Goal: Task Accomplishment & Management: Manage account settings

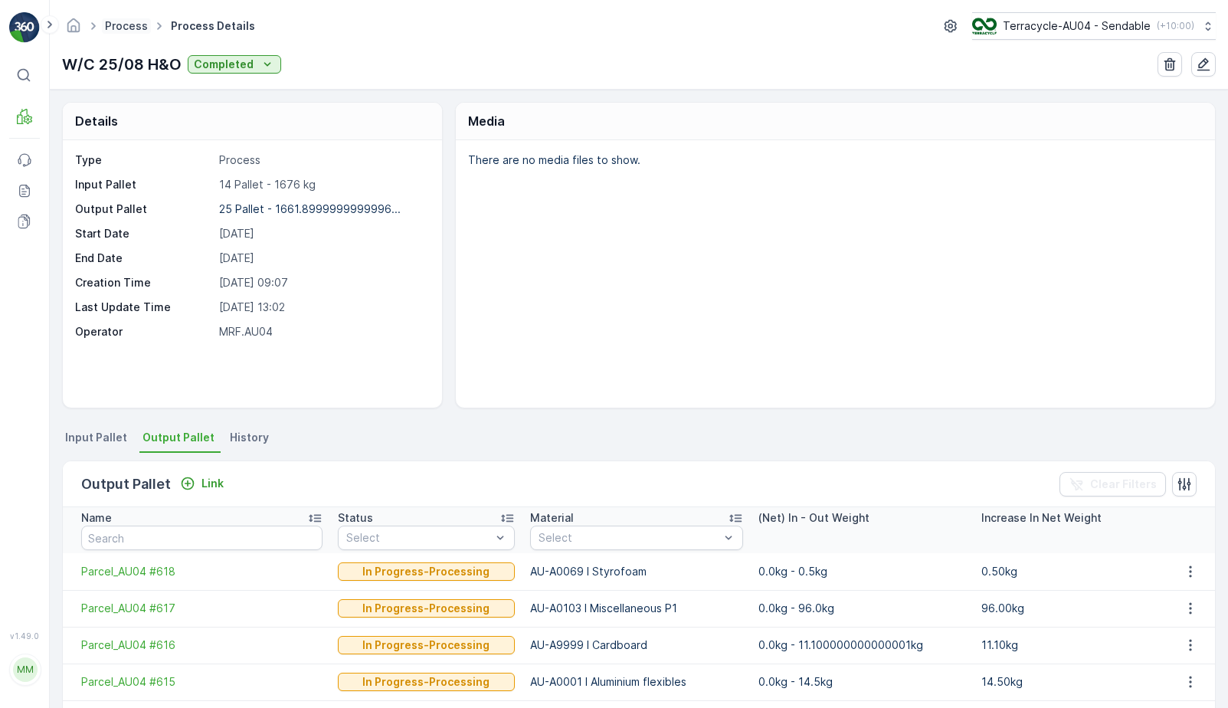
click at [127, 26] on link "Process" at bounding box center [126, 25] width 43 height 13
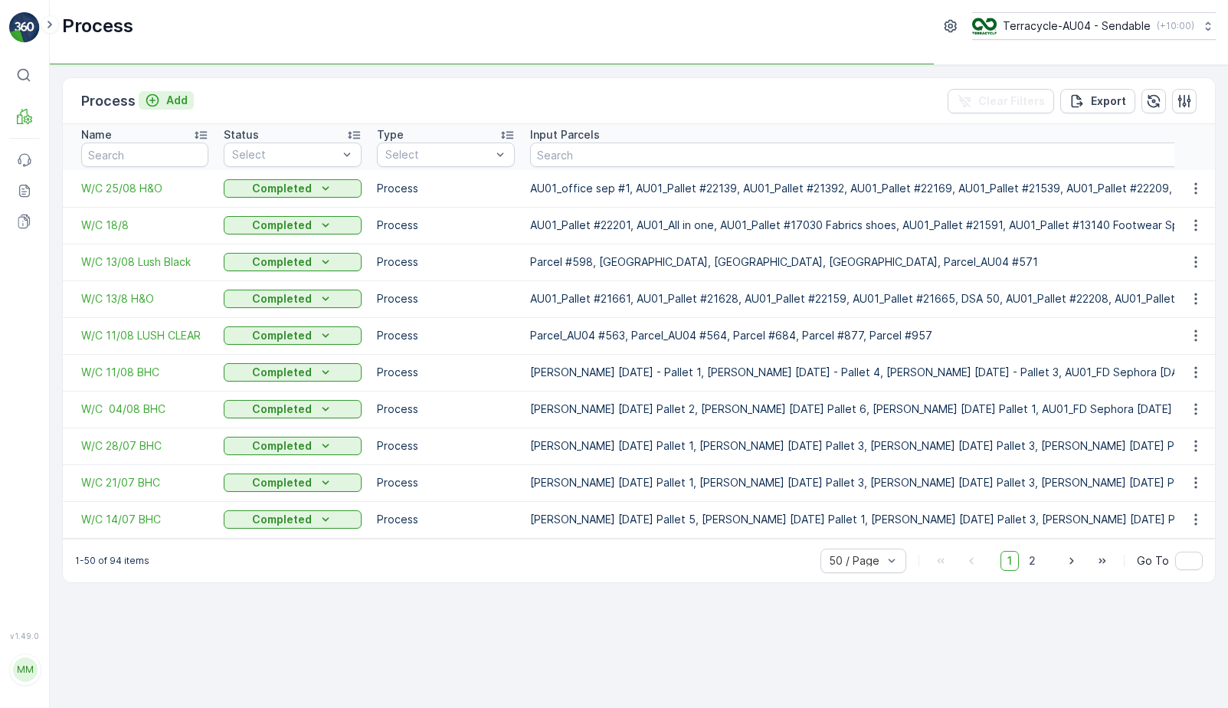
click at [173, 101] on p "Add" at bounding box center [176, 100] width 21 height 15
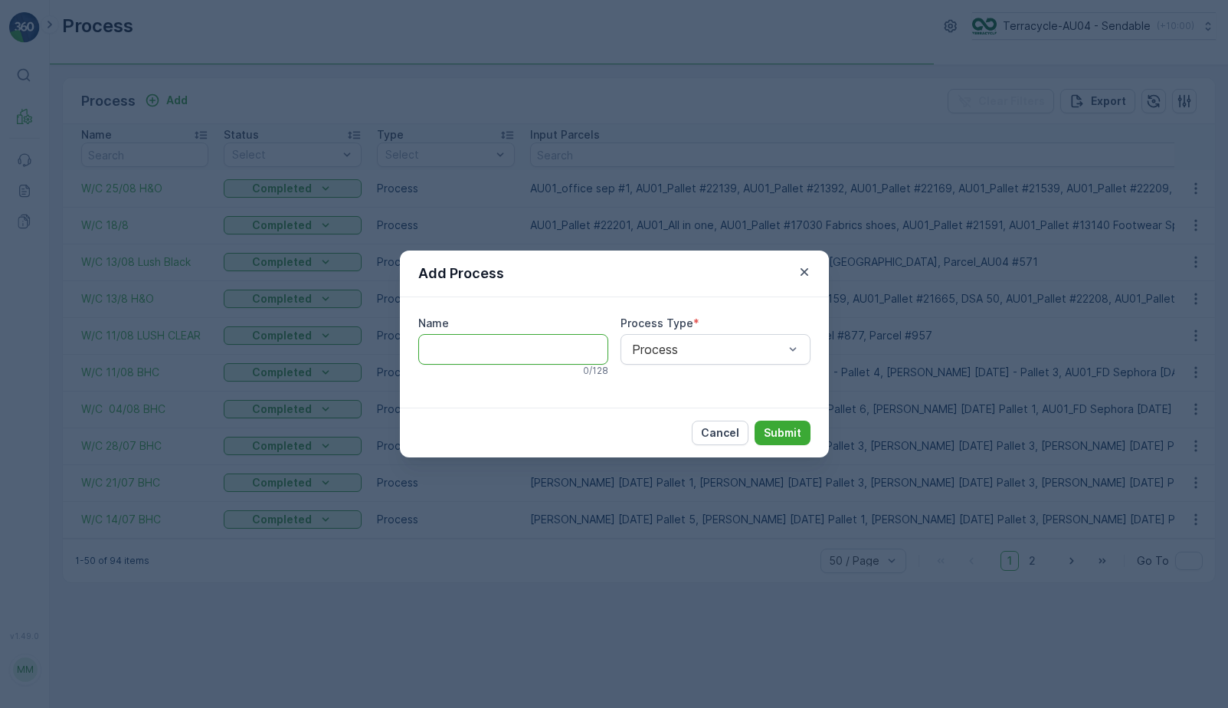
click at [523, 352] on input "Name" at bounding box center [513, 349] width 190 height 31
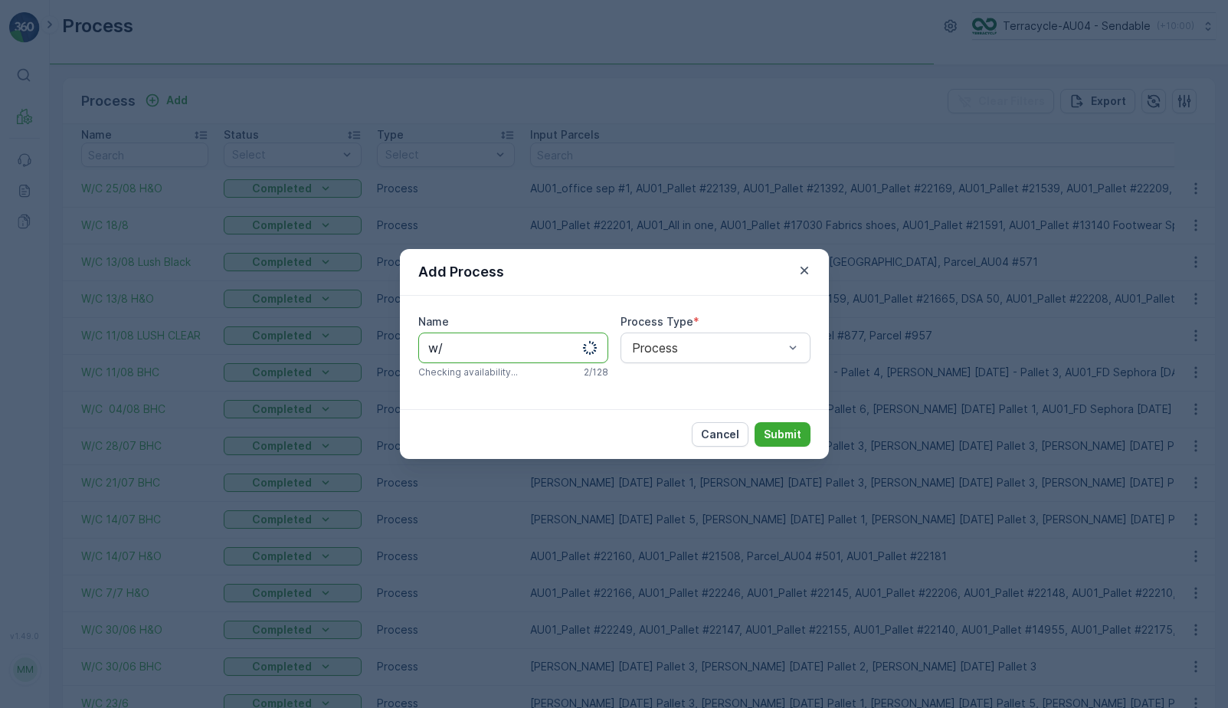
type input "w"
type input "W/C 01/09"
click at [778, 437] on p "Submit" at bounding box center [783, 434] width 38 height 15
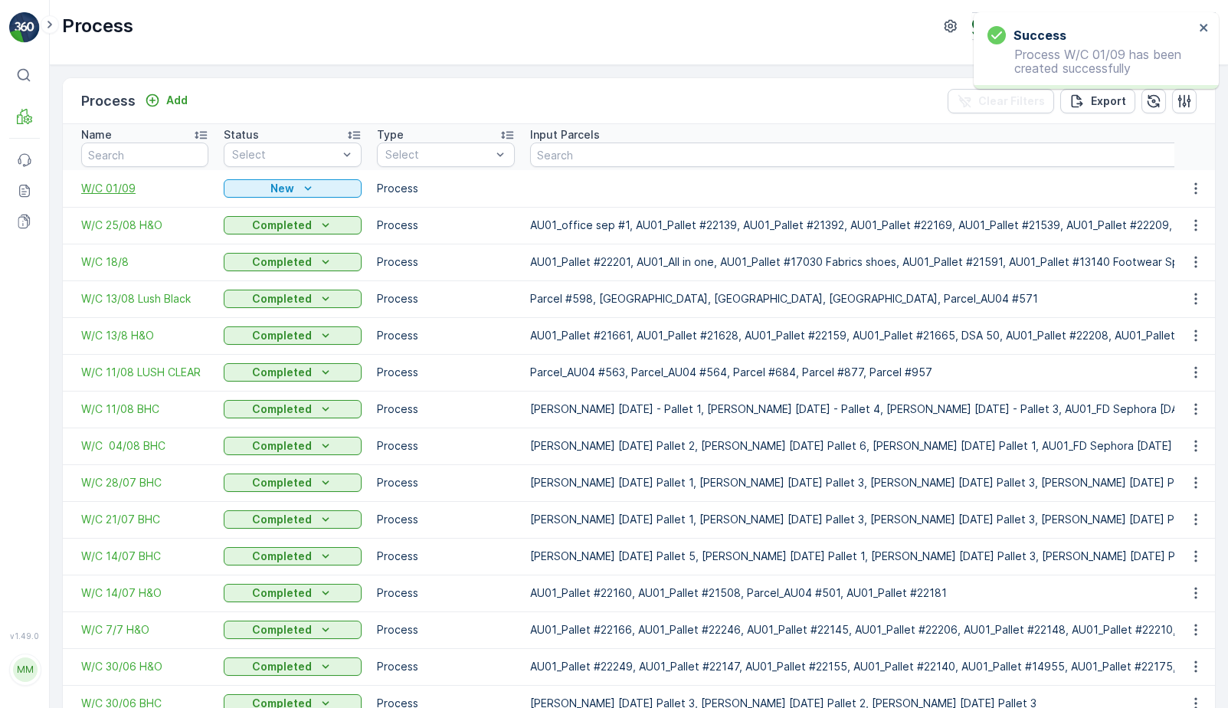
click at [117, 192] on span "W/C 01/09" at bounding box center [144, 188] width 127 height 15
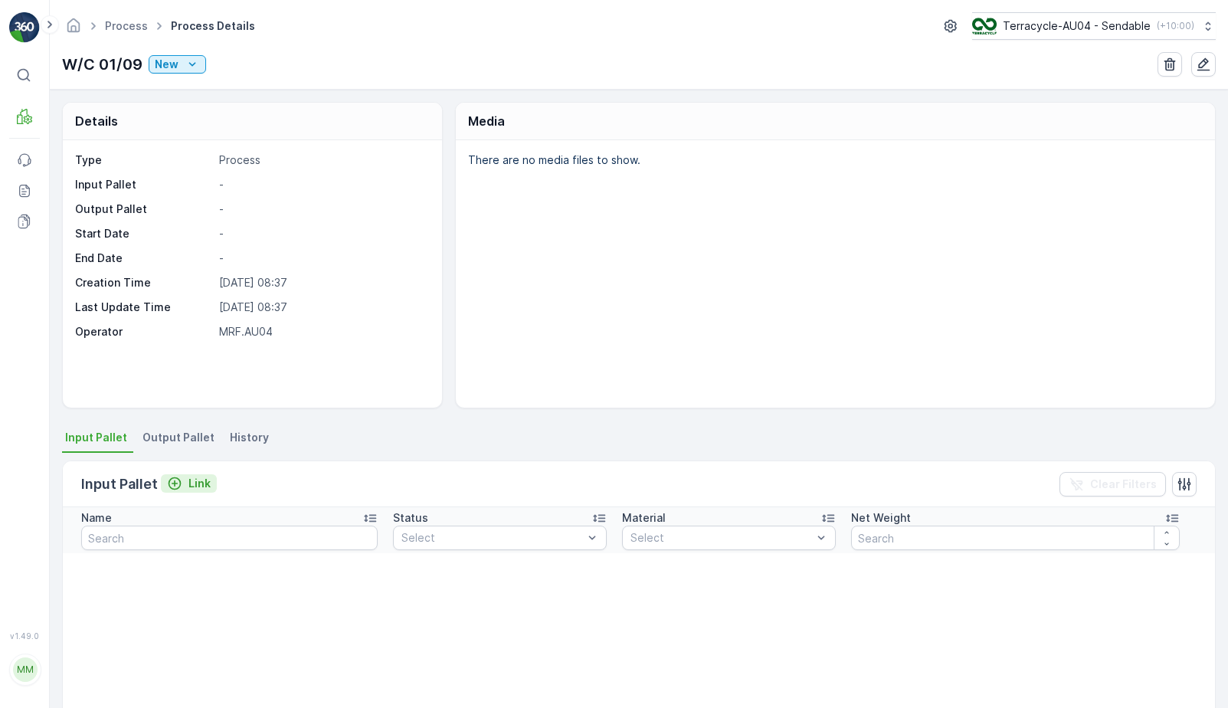
click at [205, 491] on button "Link" at bounding box center [189, 483] width 56 height 18
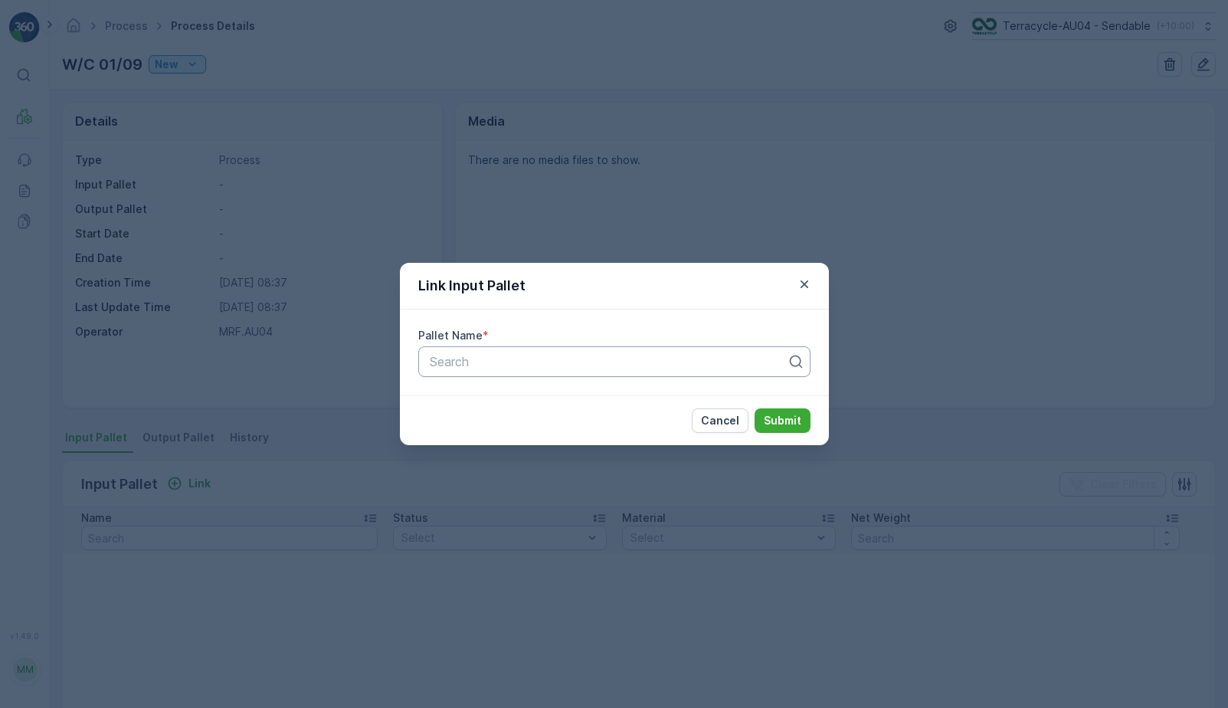
click at [476, 368] on div at bounding box center [608, 362] width 360 height 14
paste input "AU01_Pallet #22152"
type input "AU01_Pallet #22152"
click at [598, 343] on div "Pallet Name * Search" at bounding box center [614, 352] width 429 height 86
click at [581, 357] on div at bounding box center [608, 362] width 360 height 14
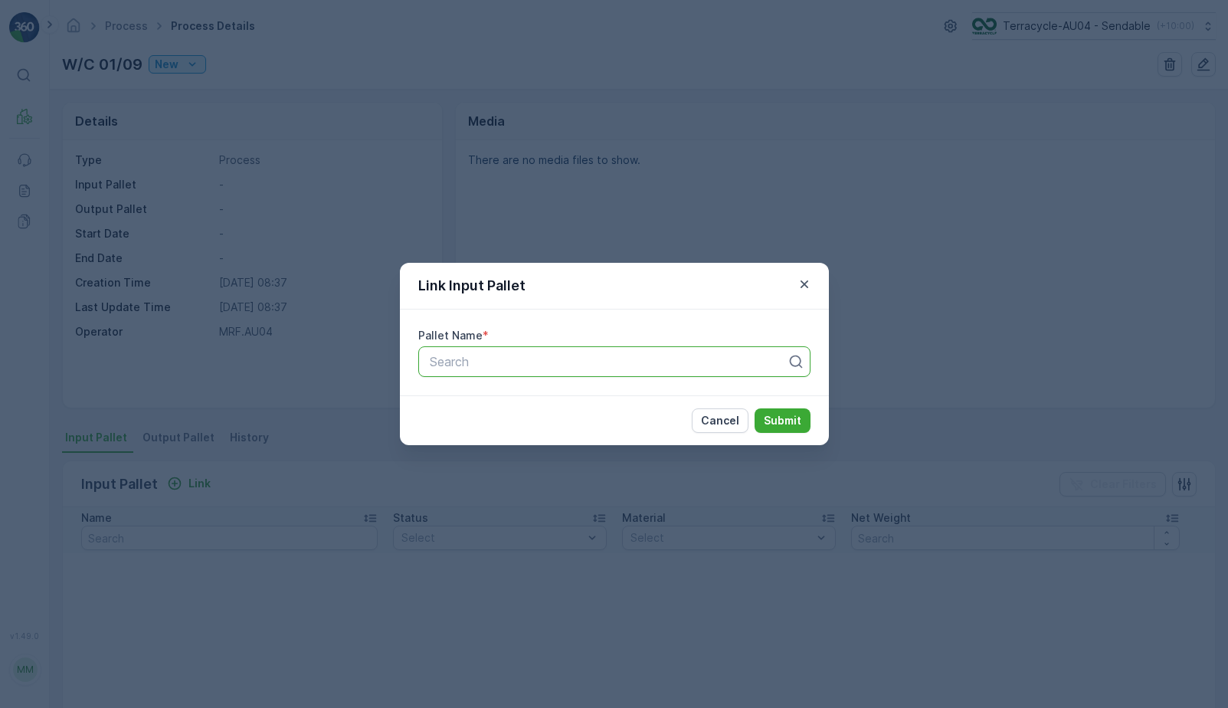
paste input "AU01_Pallet #22152"
type input "AU01_Pallet #22152"
paste input "AU01_Pallet #22152"
type input "AU01_Pallet #22152"
paste input "AU01_Pallet #22152"
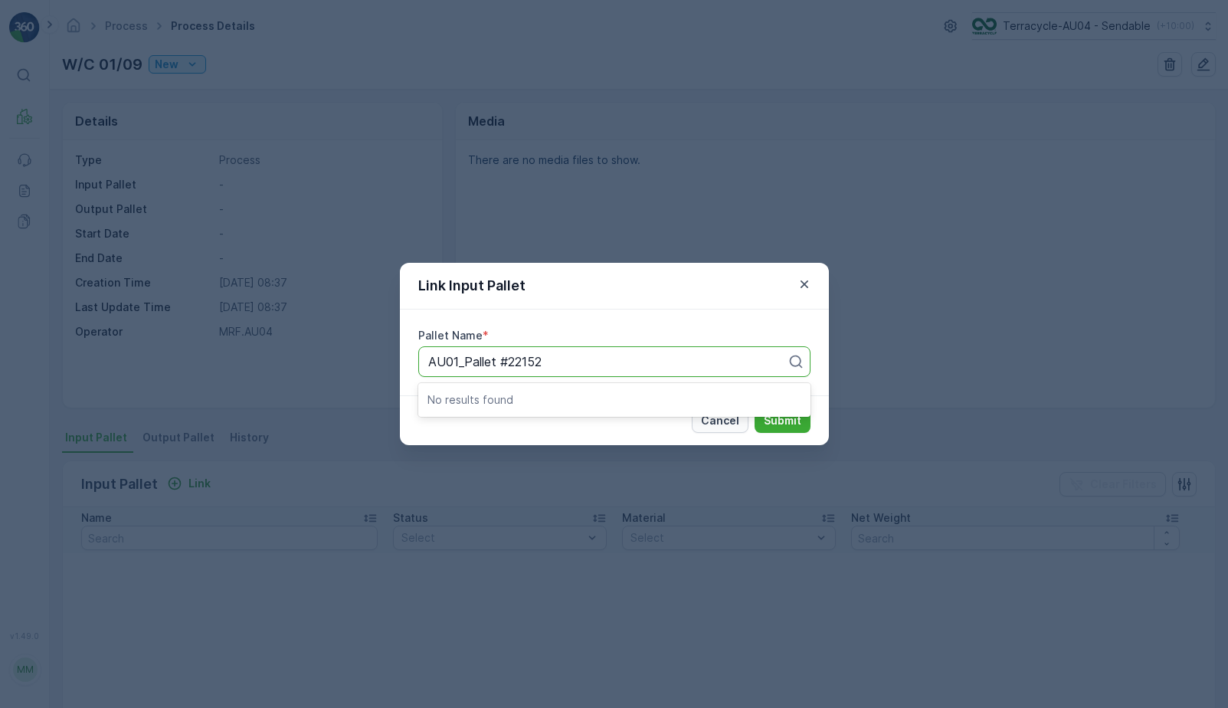
type input "AU01_Pallet #22152"
click at [731, 422] on p "Cancel" at bounding box center [720, 420] width 38 height 15
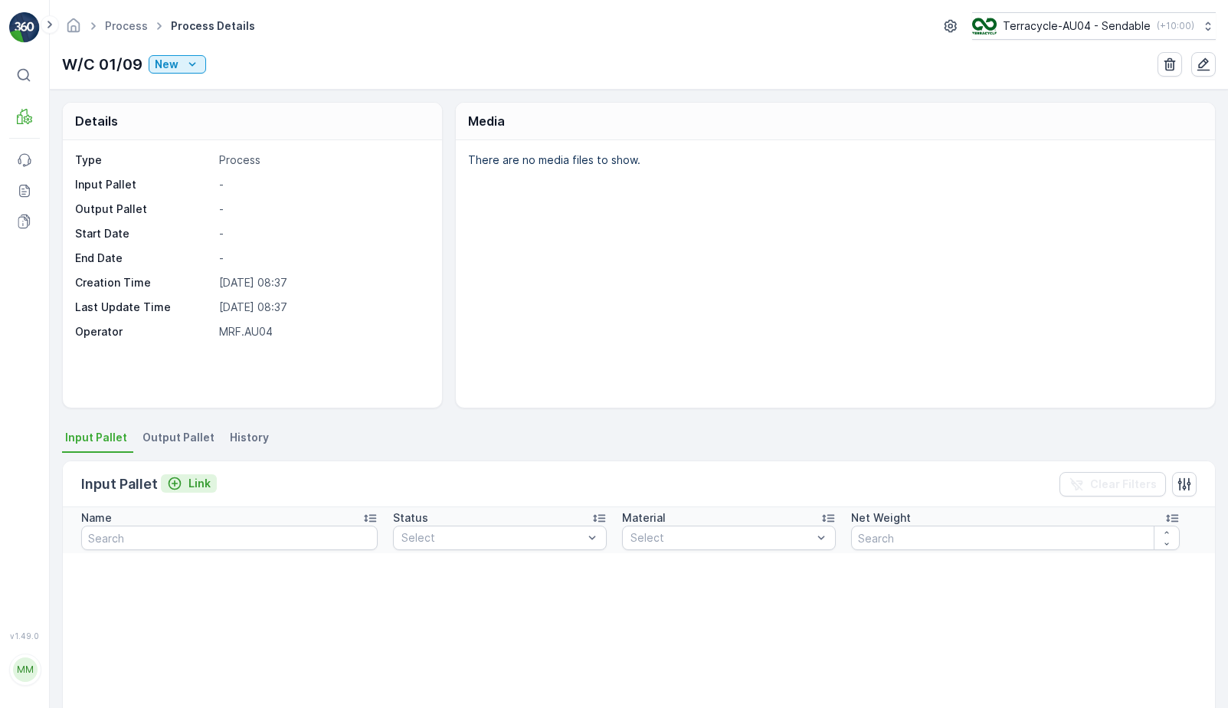
click at [195, 477] on p "Link" at bounding box center [199, 483] width 22 height 15
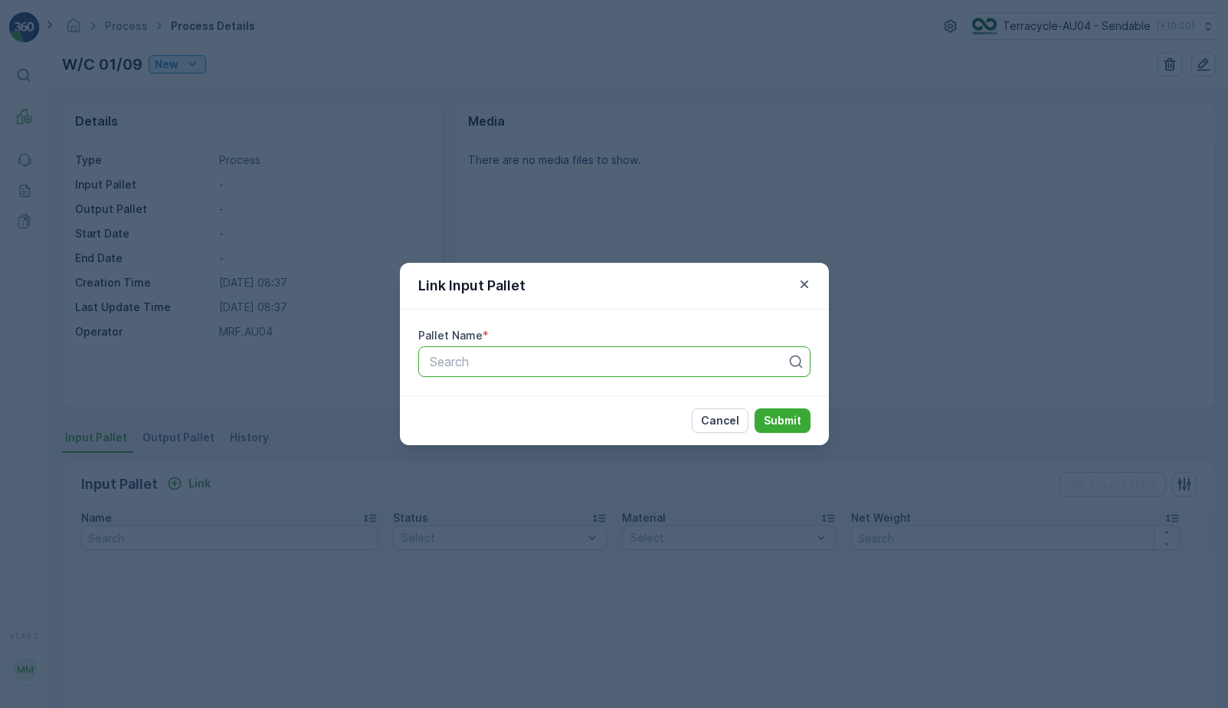
click at [490, 360] on div at bounding box center [608, 362] width 360 height 14
paste input "Parcel_AU04 #620"
type input "Parcel_AU04 #620"
click at [566, 398] on div "Parcel_AU04 #620" at bounding box center [614, 399] width 374 height 14
click at [785, 414] on p "Submit" at bounding box center [783, 420] width 38 height 15
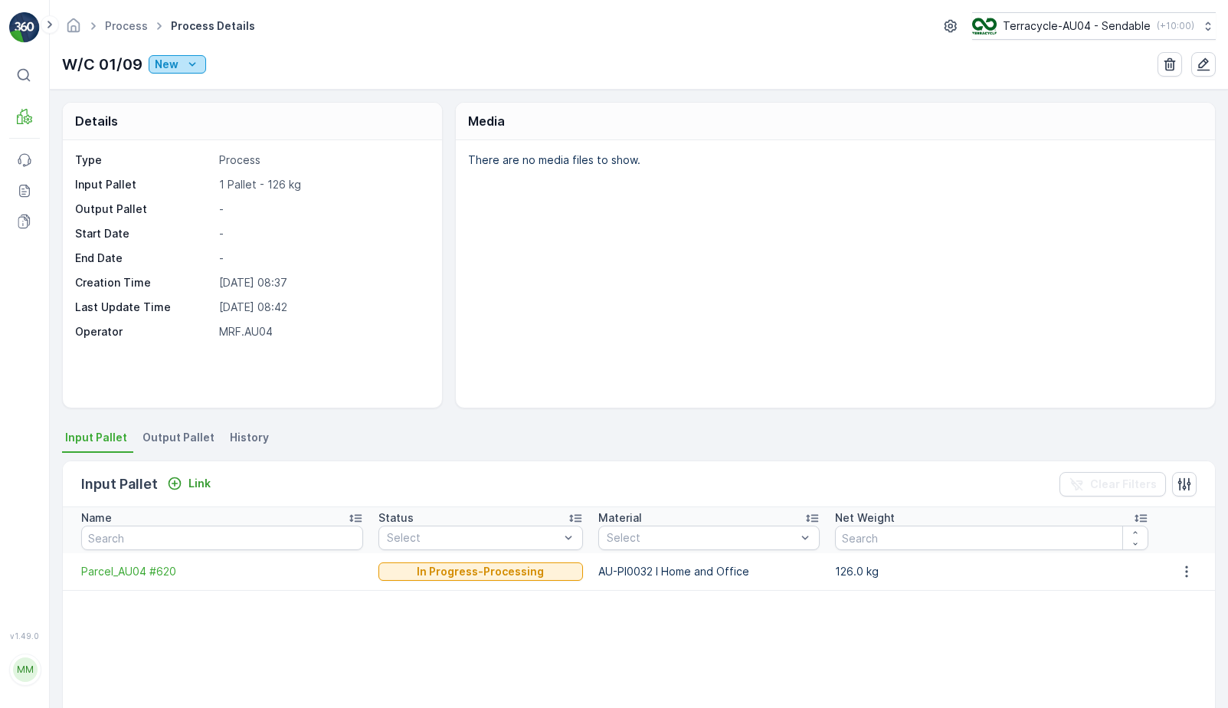
click at [185, 66] on icon "New" at bounding box center [192, 64] width 15 height 15
click at [194, 108] on div "Ready" at bounding box center [239, 108] width 177 height 21
click at [189, 62] on icon "New" at bounding box center [192, 64] width 15 height 15
click at [187, 129] on span "In progress" at bounding box center [185, 130] width 57 height 15
click at [193, 484] on p "Link" at bounding box center [199, 483] width 22 height 15
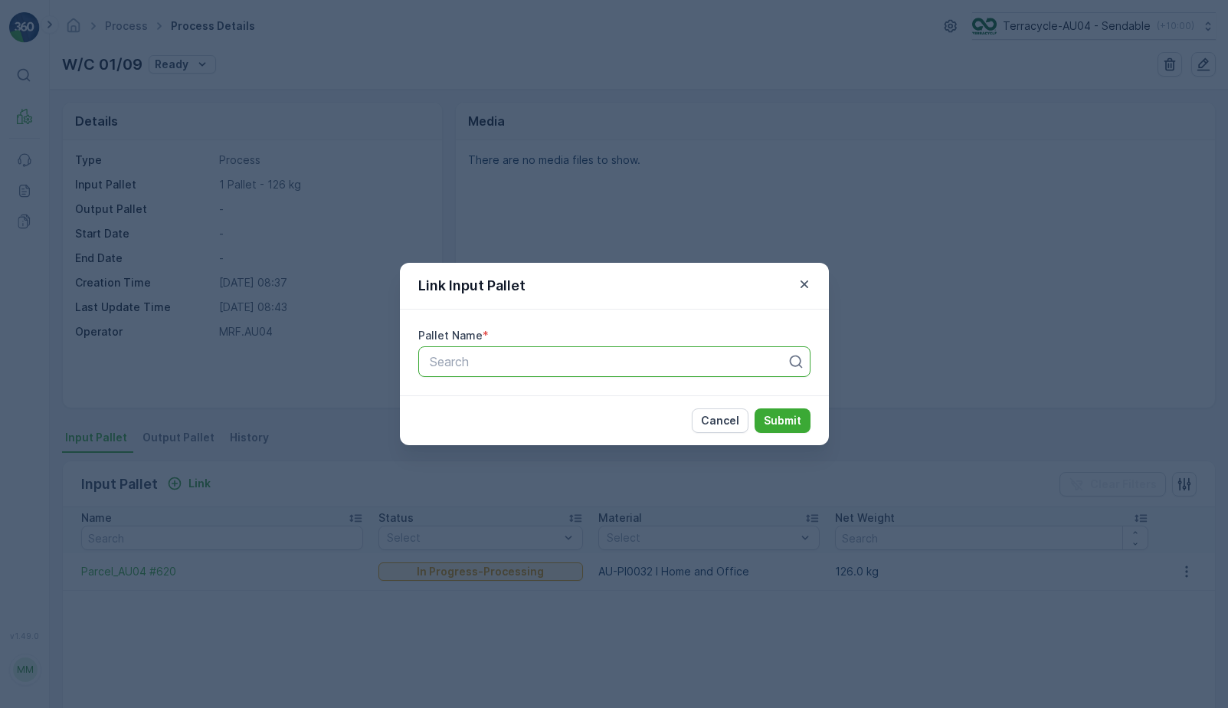
click at [479, 362] on div at bounding box center [608, 362] width 360 height 14
paste input "Parcel_AU04 #621"
type input "Parcel_AU04 #621"
click at [523, 405] on span "Parcel_AU04 #621" at bounding box center [480, 399] width 106 height 14
click at [783, 419] on p "Submit" at bounding box center [783, 420] width 38 height 15
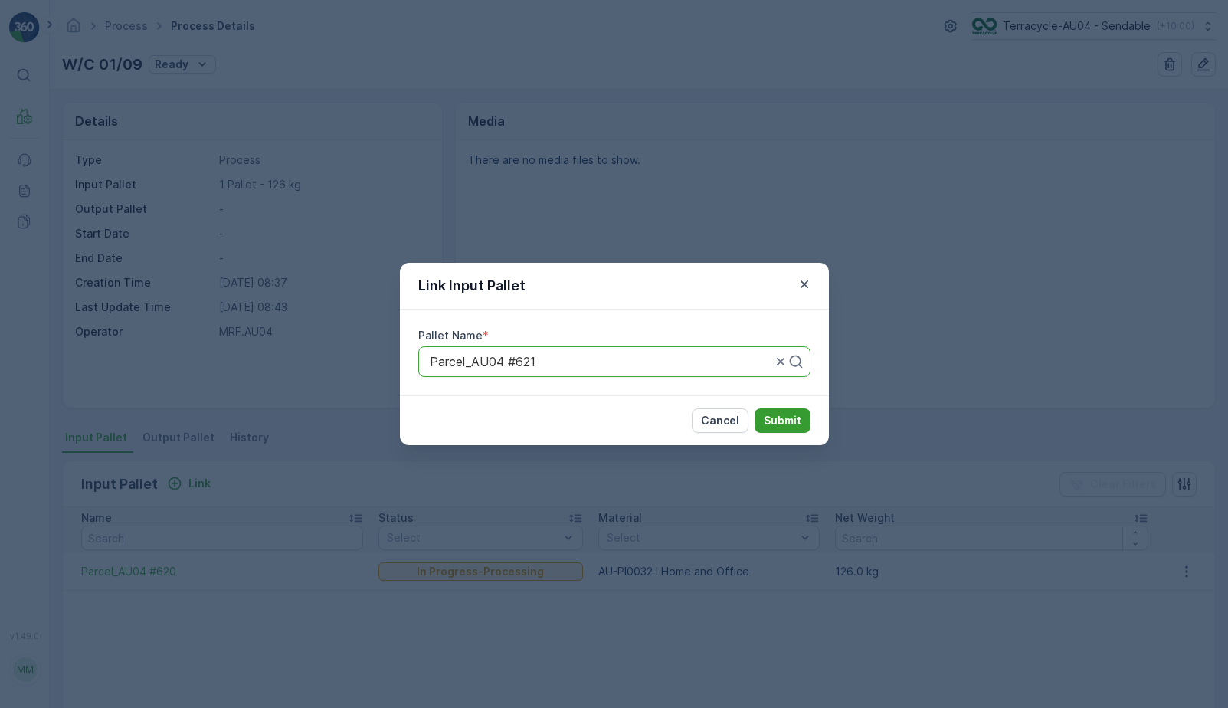
click at [777, 414] on p "Submit" at bounding box center [783, 420] width 38 height 15
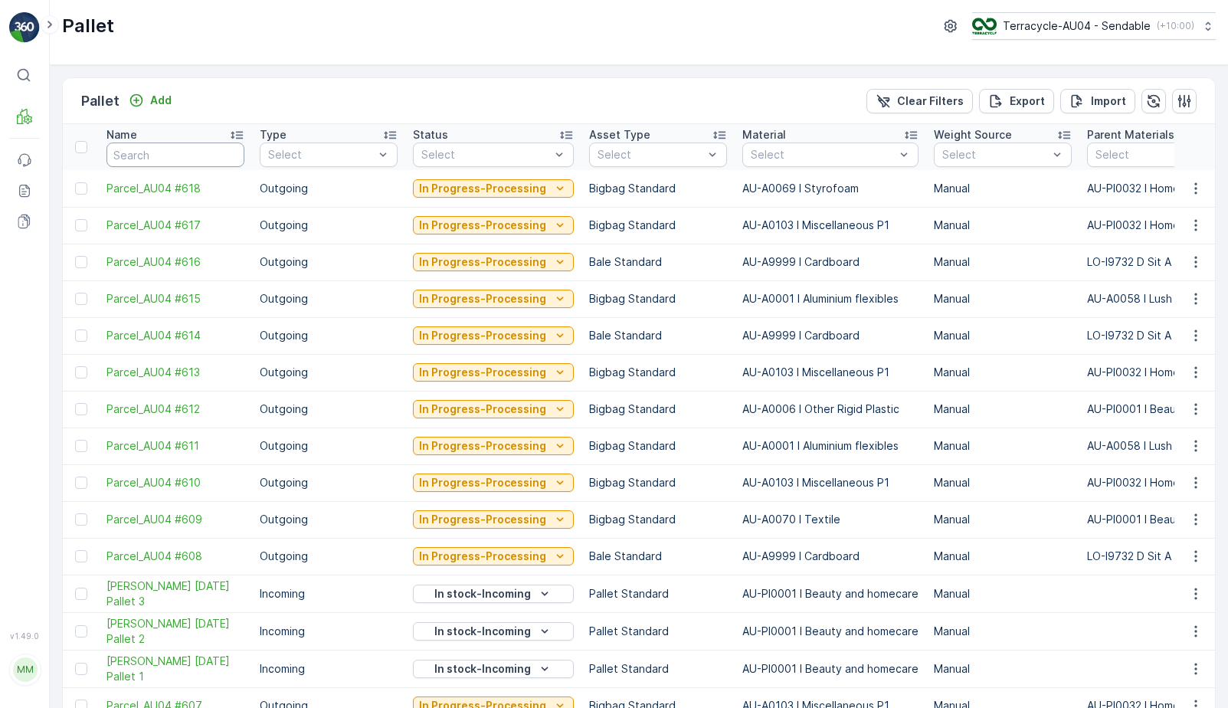
click at [145, 150] on input "text" at bounding box center [175, 154] width 138 height 25
type input "221"
click at [163, 162] on input "221" at bounding box center [175, 154] width 138 height 25
type input "22152"
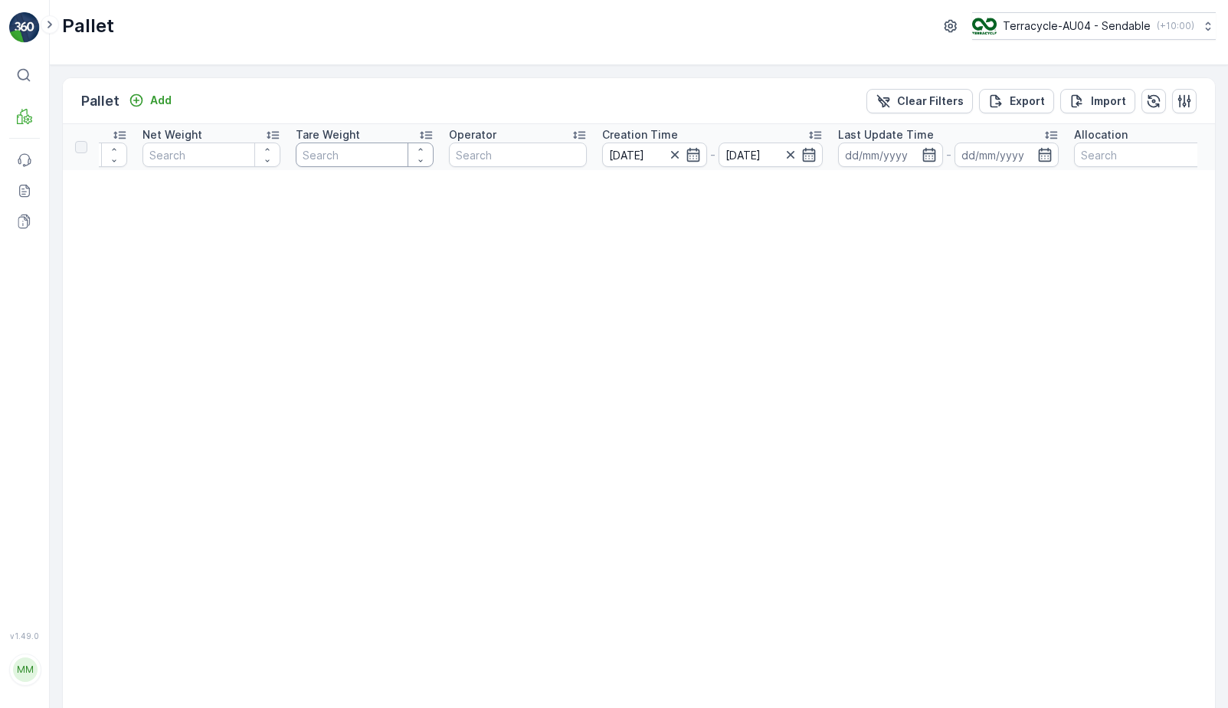
scroll to position [0, 1288]
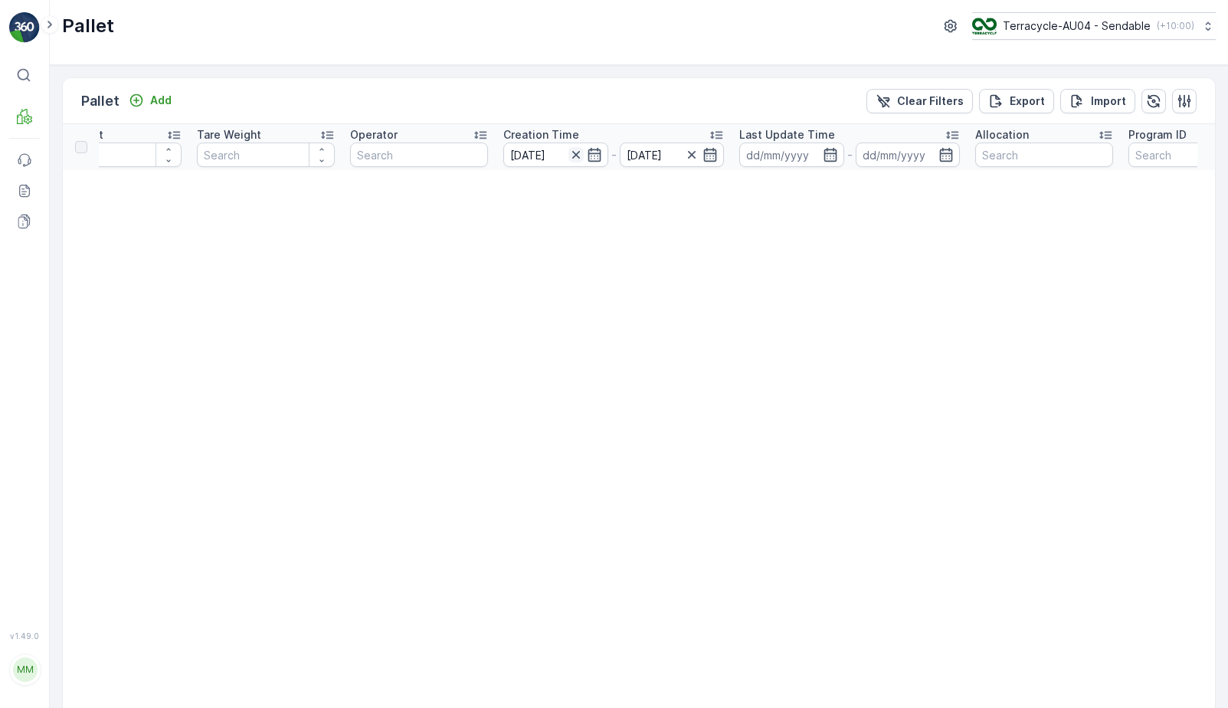
click at [572, 154] on icon "button" at bounding box center [575, 154] width 15 height 15
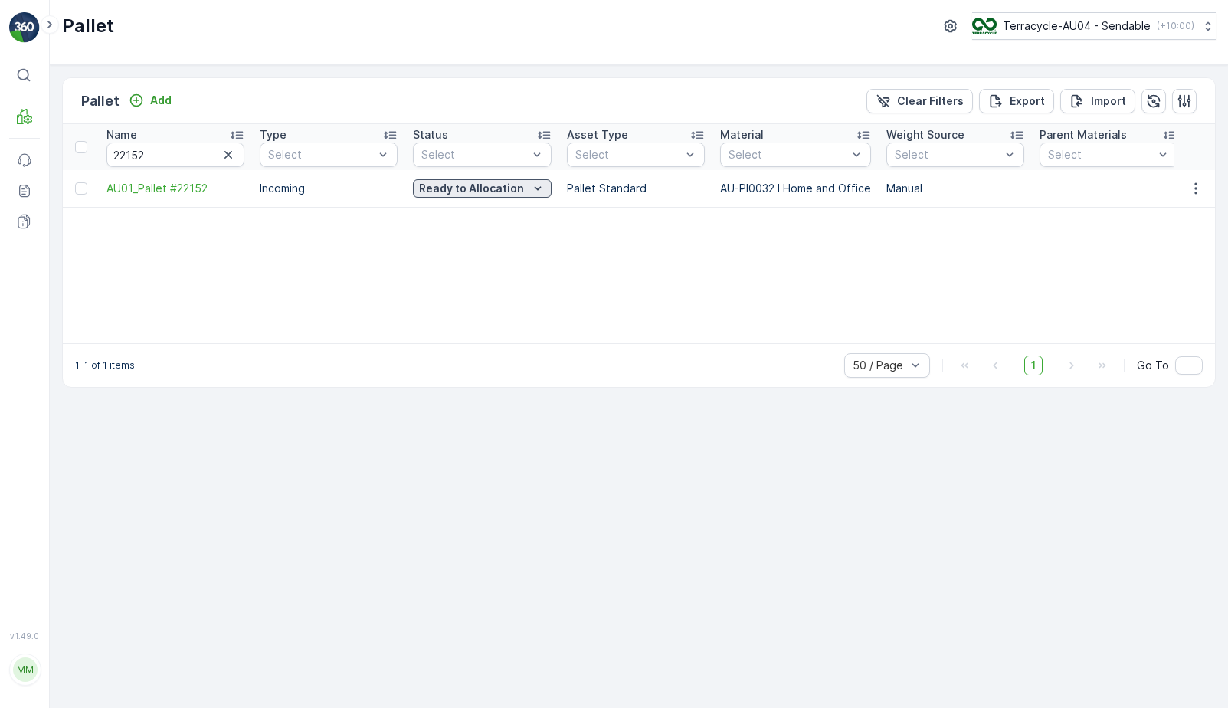
click at [489, 194] on p "Ready to Allocation" at bounding box center [471, 188] width 105 height 15
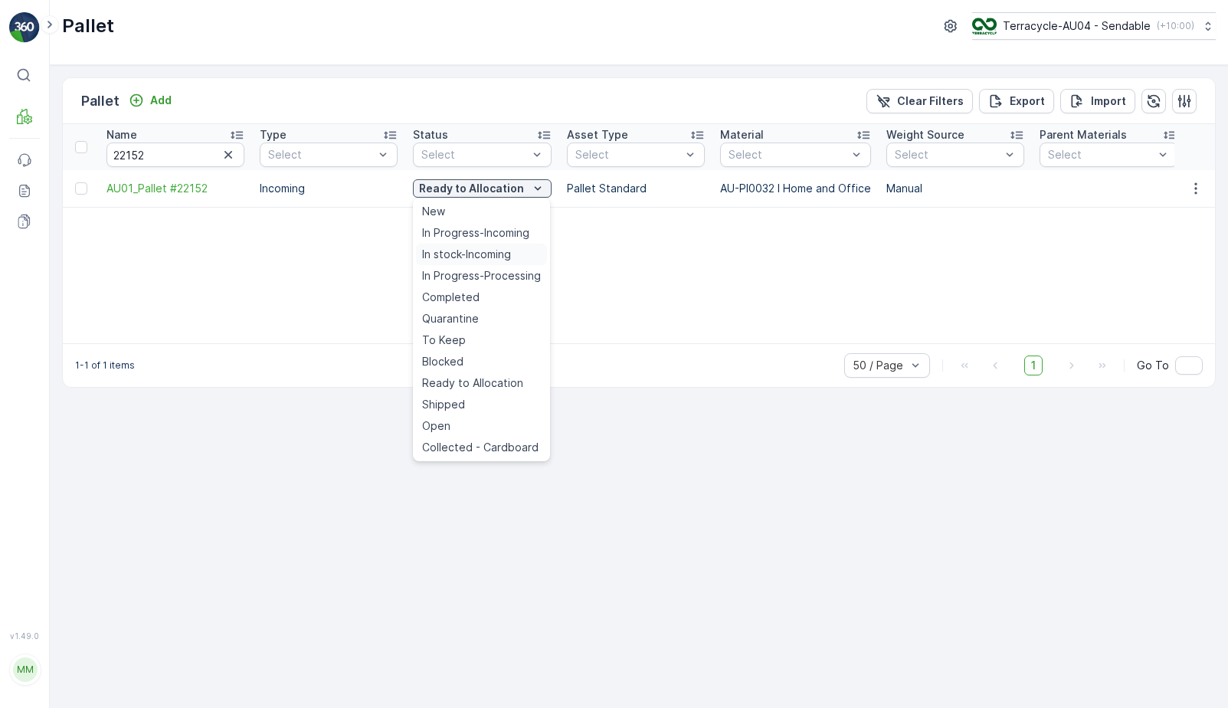
click at [500, 257] on span "In stock-Incoming" at bounding box center [466, 254] width 89 height 15
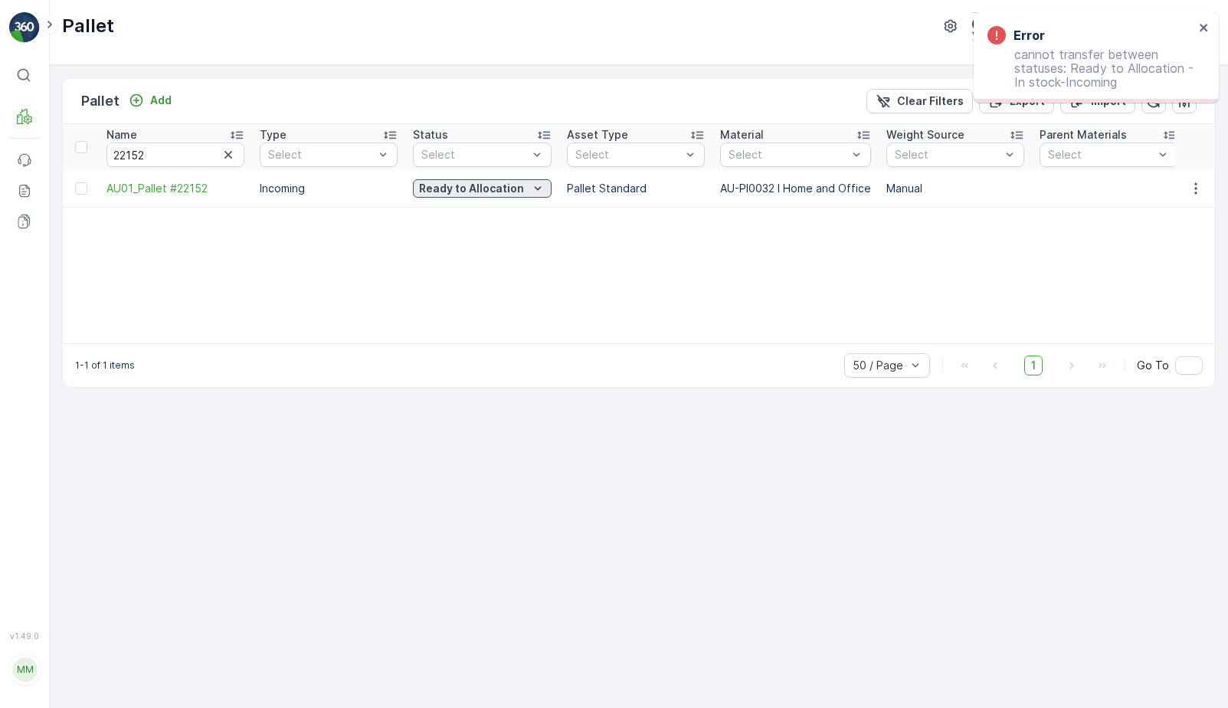
click at [457, 193] on p "Ready to Allocation" at bounding box center [471, 188] width 105 height 15
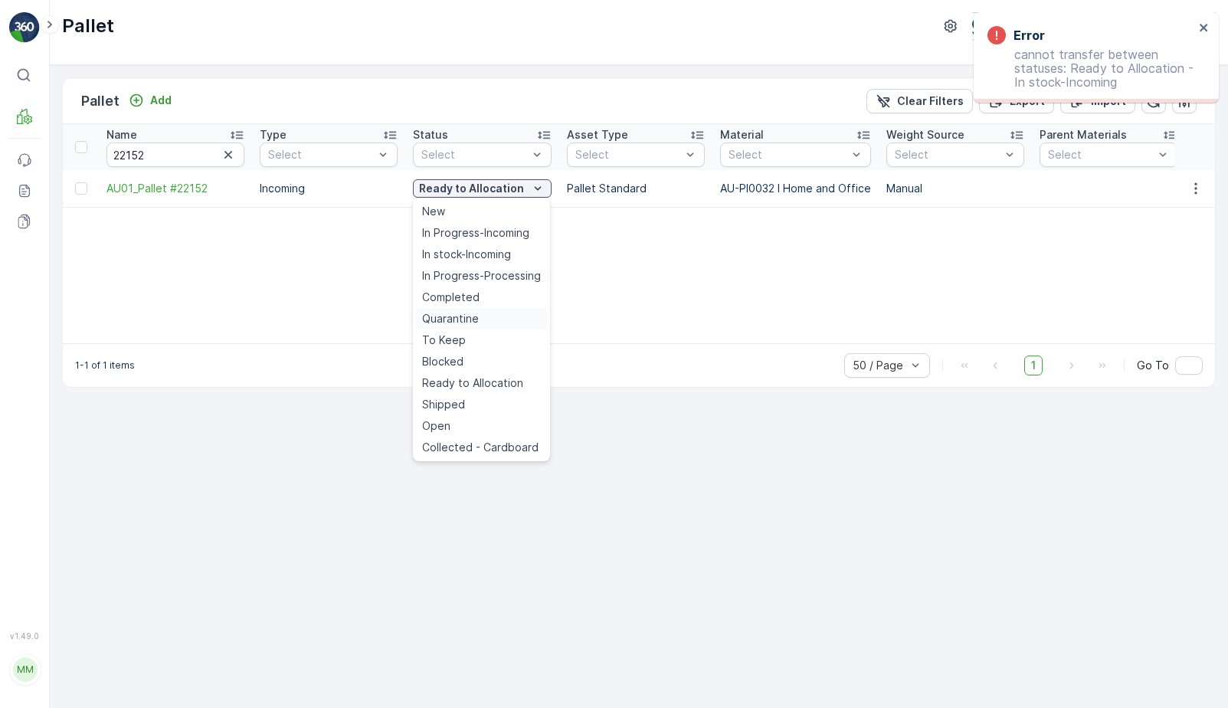
click at [489, 322] on div "Quarantine" at bounding box center [481, 318] width 131 height 21
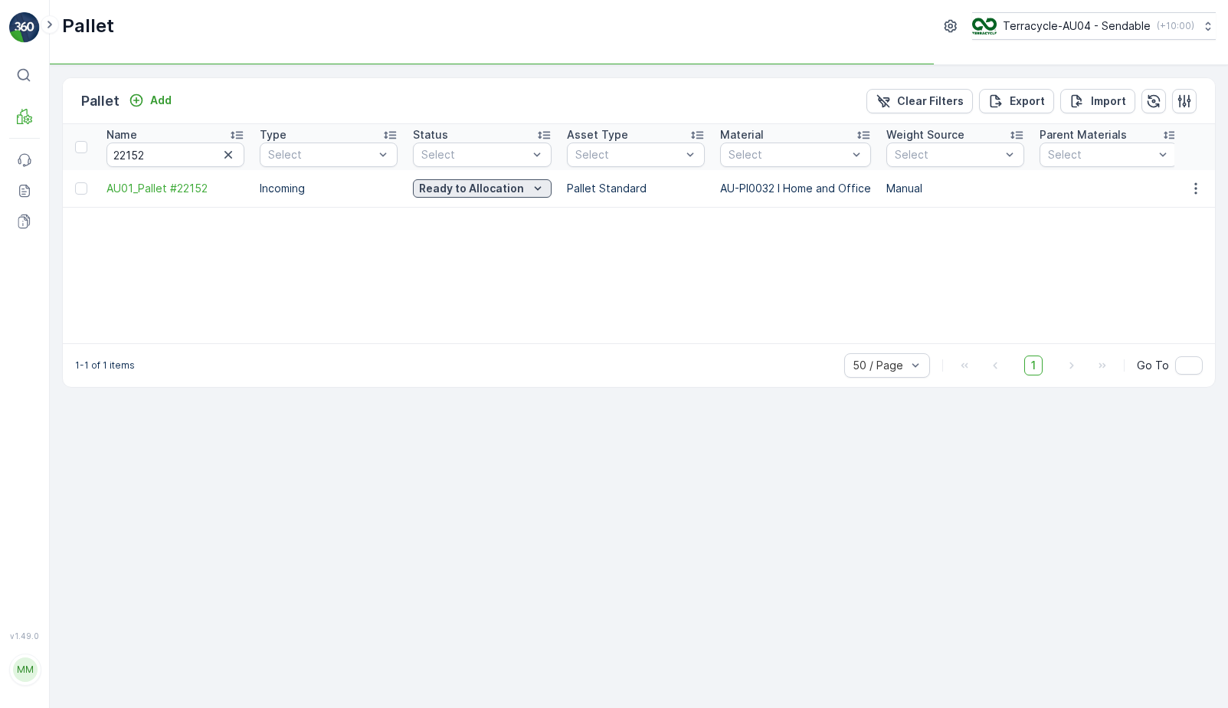
click at [507, 183] on p "Ready to Allocation" at bounding box center [471, 188] width 105 height 15
click at [489, 188] on p "Quarantine" at bounding box center [471, 188] width 62 height 15
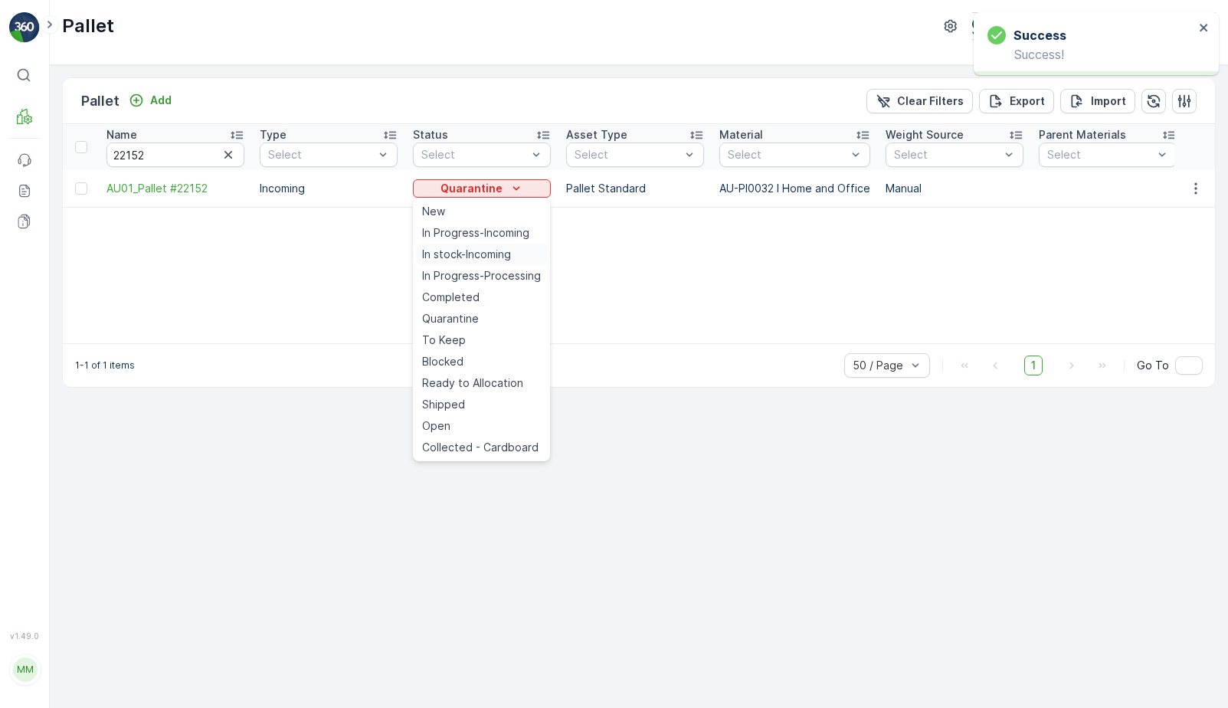
click at [483, 257] on span "In stock-Incoming" at bounding box center [466, 254] width 89 height 15
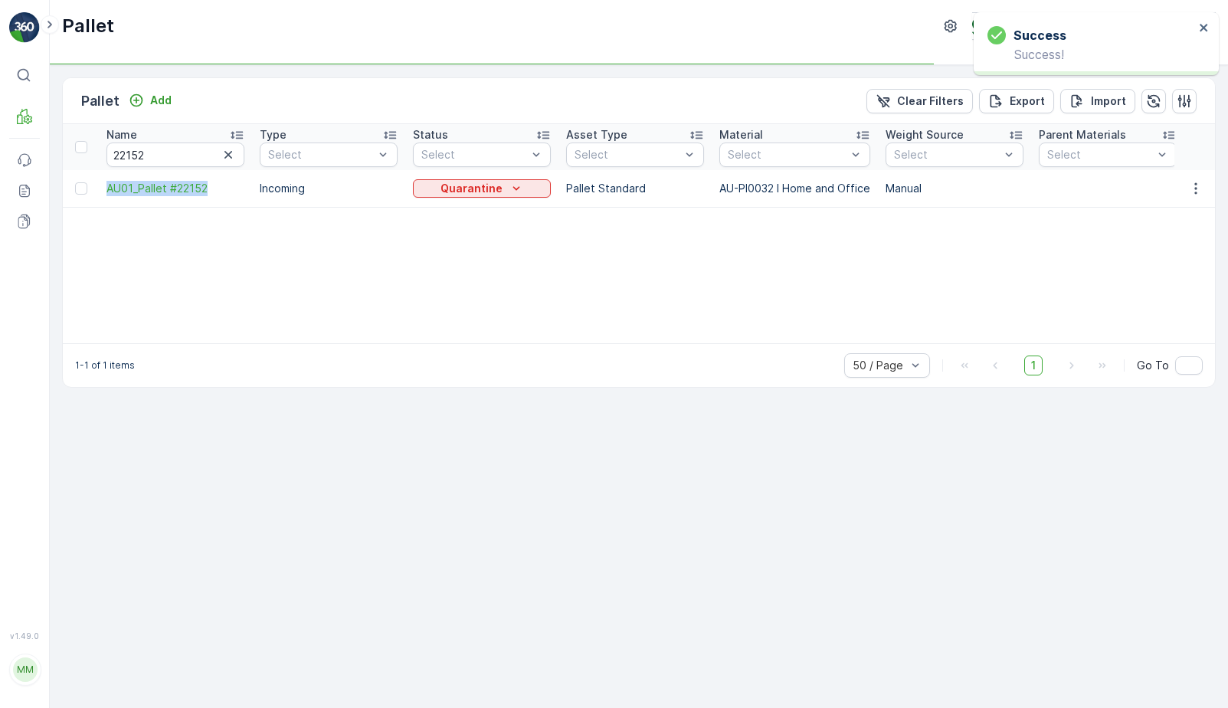
drag, startPoint x: 103, startPoint y: 194, endPoint x: 224, endPoint y: 206, distance: 121.6
click at [224, 206] on td "AU01_Pallet #22152" at bounding box center [175, 188] width 153 height 37
drag, startPoint x: 100, startPoint y: 188, endPoint x: 243, endPoint y: 195, distance: 143.4
click at [243, 195] on td "AU01_Pallet #22152" at bounding box center [175, 188] width 153 height 37
copy span "AU01_Pallet #22152"
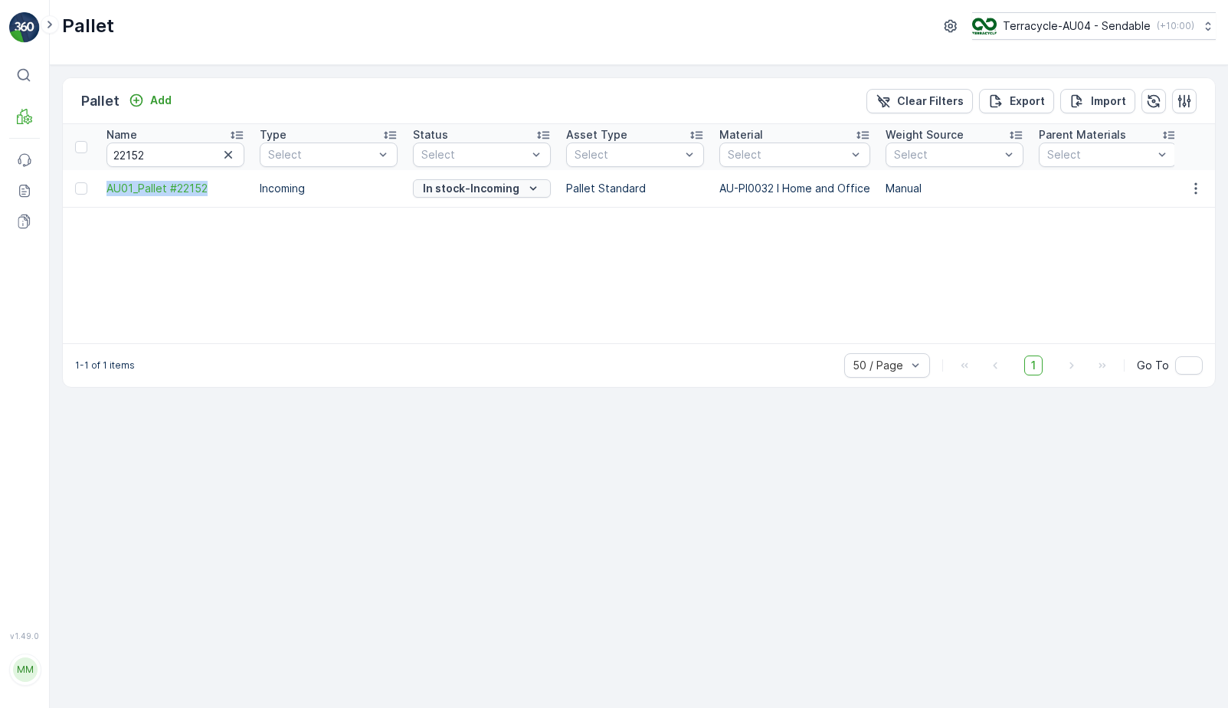
click at [463, 189] on p "In stock-Incoming" at bounding box center [471, 188] width 97 height 15
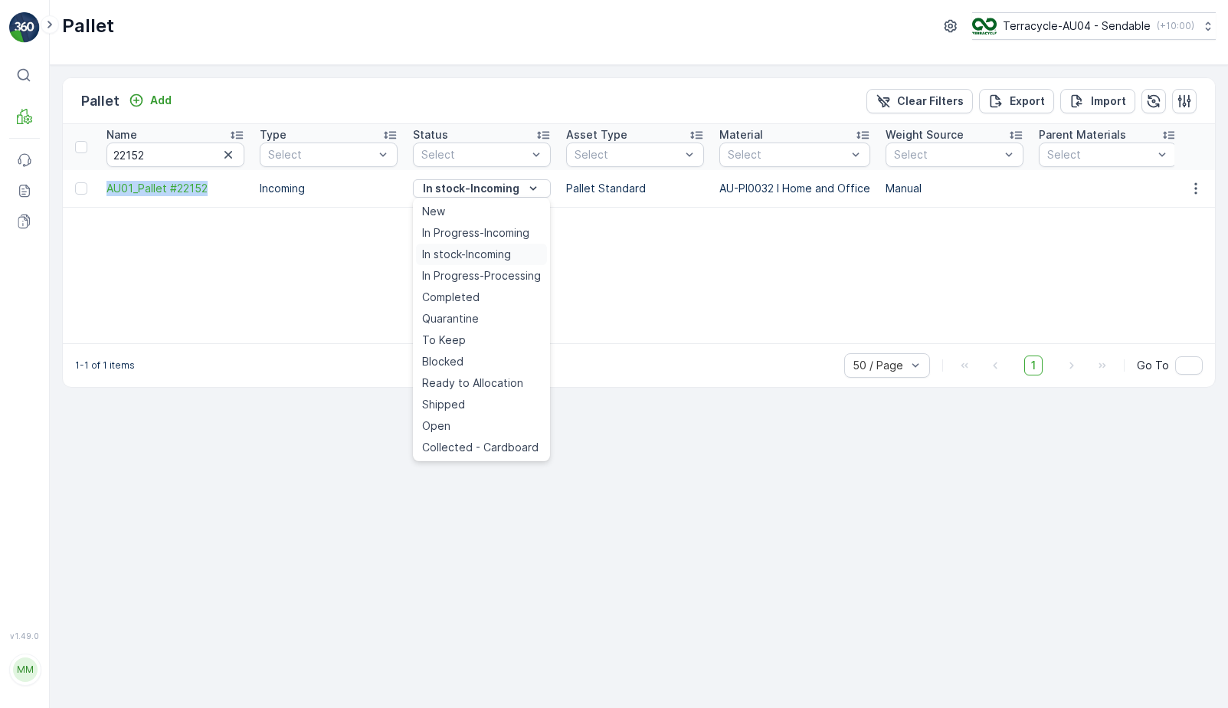
click at [498, 252] on span "In stock-Incoming" at bounding box center [466, 254] width 89 height 15
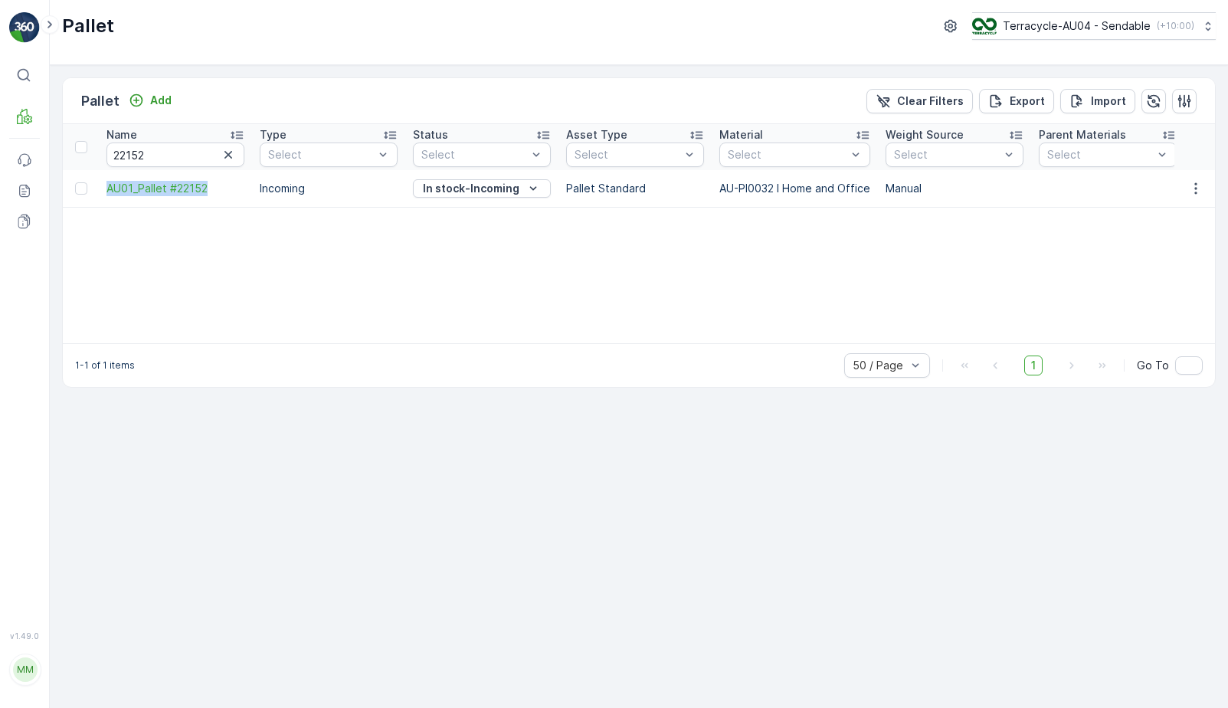
copy span "AU01_Pallet #22152"
click at [490, 182] on p "In stock-Incoming" at bounding box center [471, 188] width 97 height 15
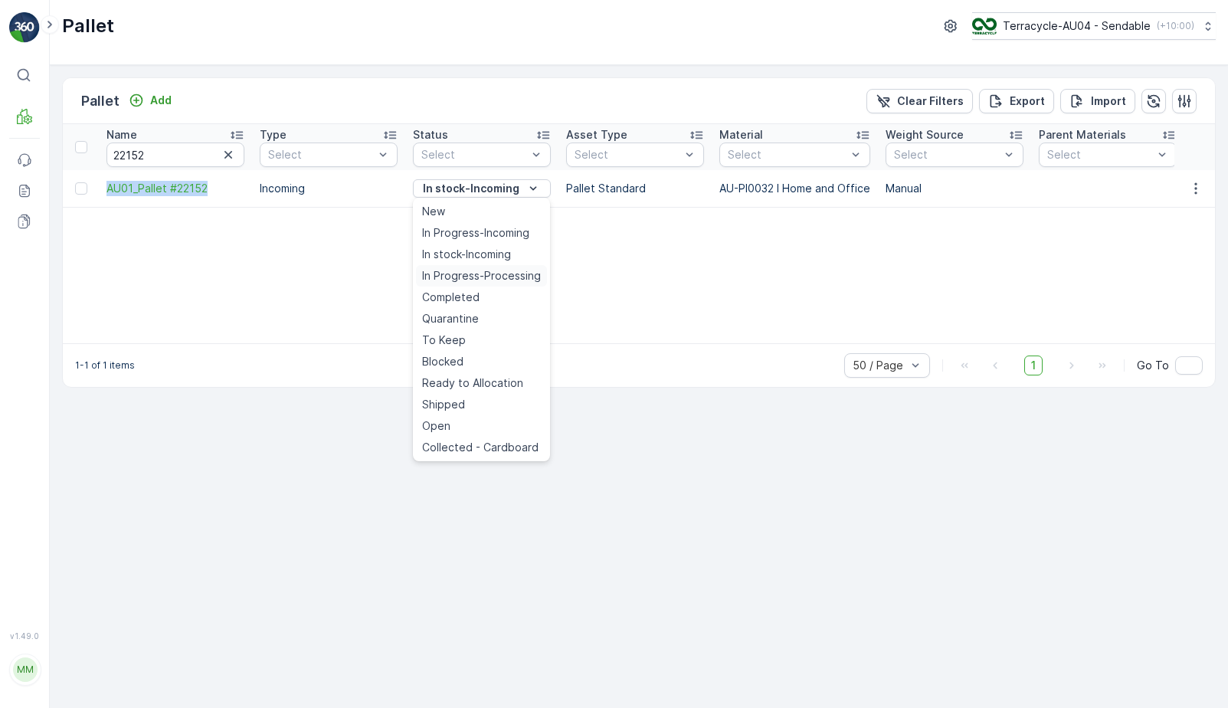
click at [506, 277] on span "In Progress-Processing" at bounding box center [481, 275] width 119 height 15
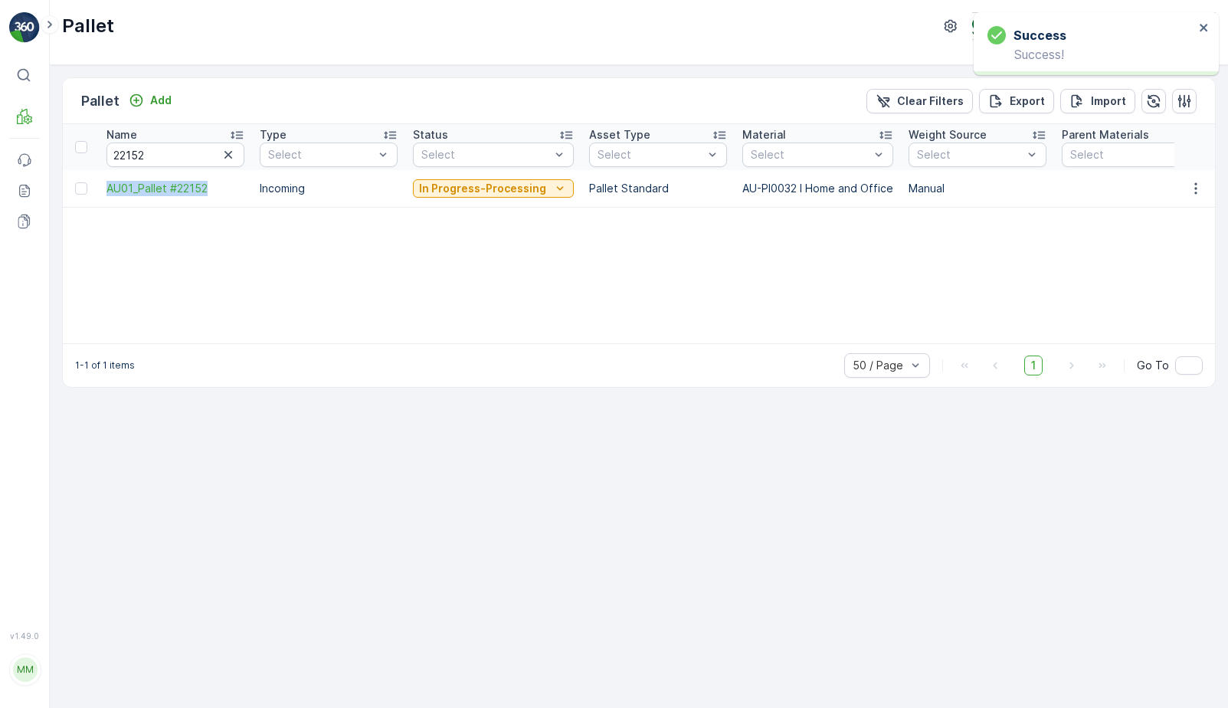
drag, startPoint x: 100, startPoint y: 191, endPoint x: 223, endPoint y: 199, distance: 123.6
click at [223, 199] on td "AU01_Pallet #22152" at bounding box center [175, 188] width 153 height 37
copy span "AU01_Pallet #22152"
click at [493, 191] on p "In Progress-Processing" at bounding box center [482, 188] width 127 height 15
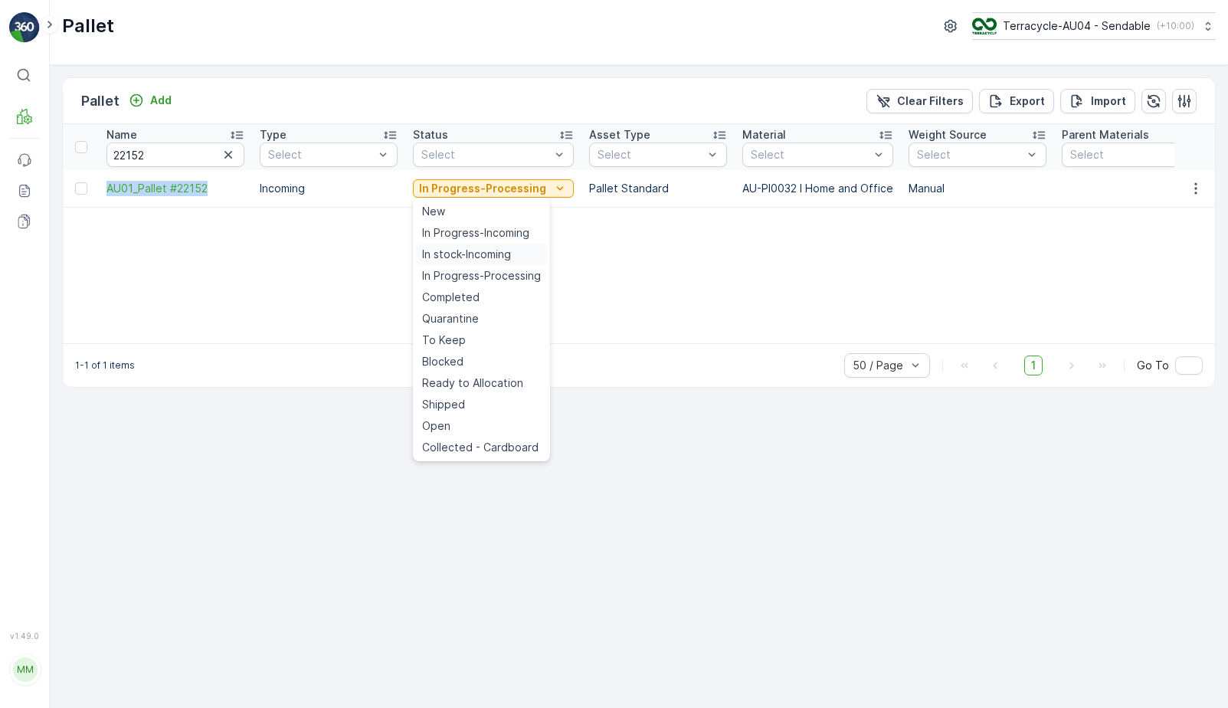
click at [494, 260] on span "In stock-Incoming" at bounding box center [466, 254] width 89 height 15
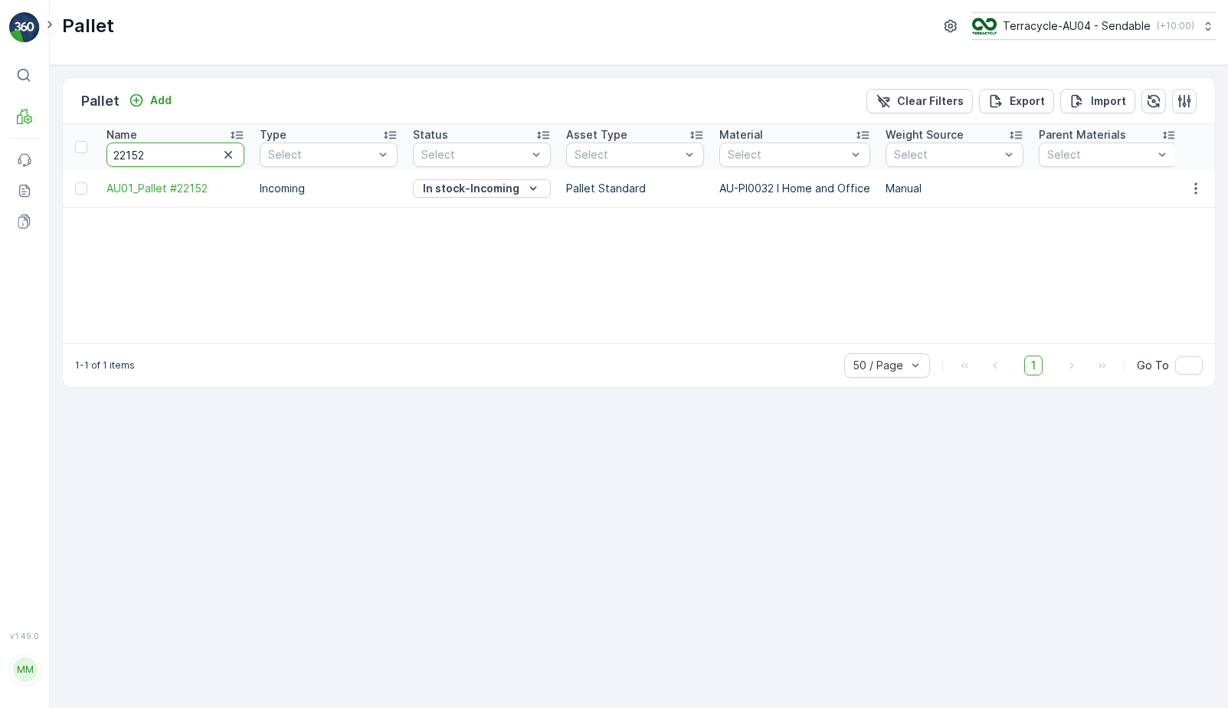
drag, startPoint x: 175, startPoint y: 151, endPoint x: 83, endPoint y: 153, distance: 91.2
type input "18243"
drag, startPoint x: 178, startPoint y: 158, endPoint x: 41, endPoint y: 158, distance: 137.1
click at [41, 158] on div "⌘B MRF Events Reports Documents v 1.49.0 MM MRF.AU04 monika.tur@terracycle.com …" at bounding box center [614, 354] width 1228 height 708
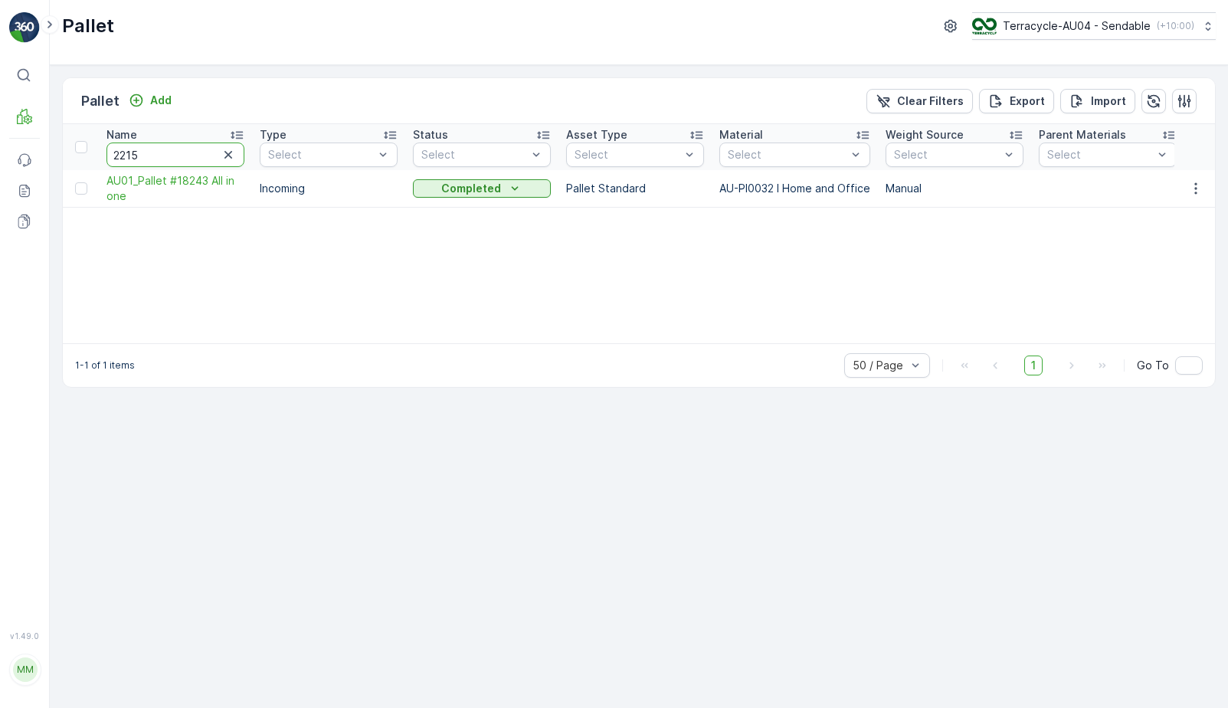
type input "22152"
click at [172, 188] on span "AU01_Pallet #22152" at bounding box center [175, 188] width 138 height 15
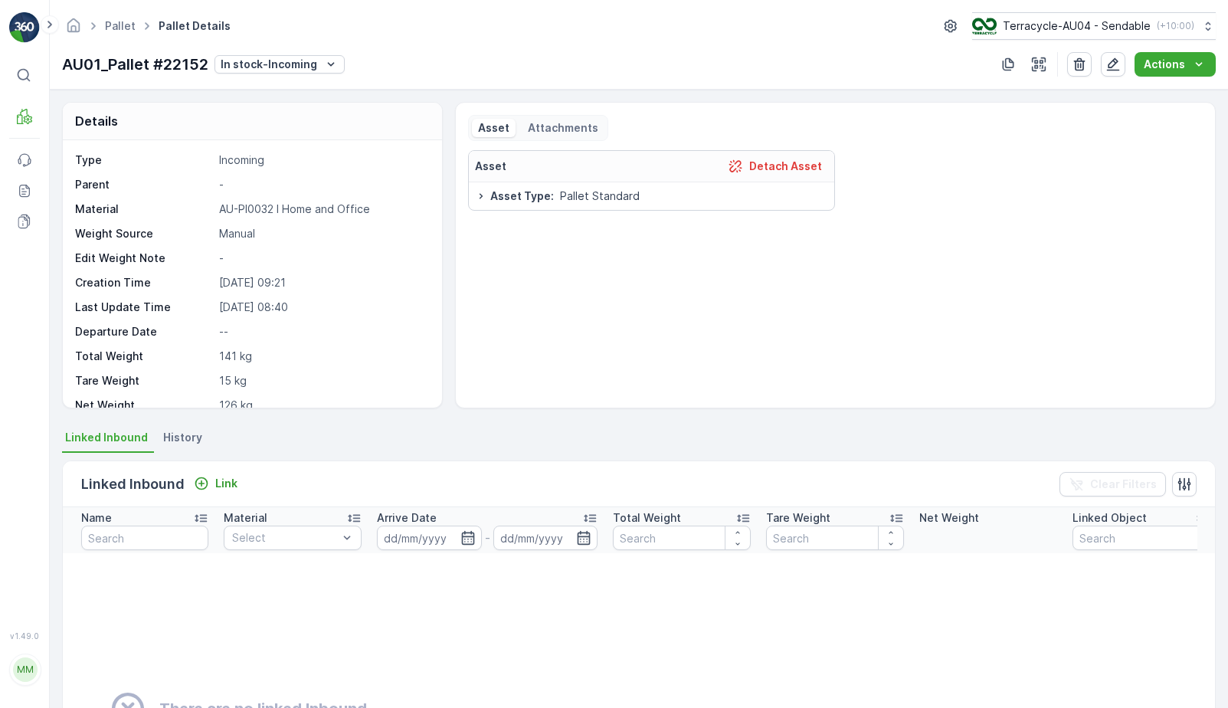
click at [181, 435] on span "History" at bounding box center [182, 437] width 39 height 15
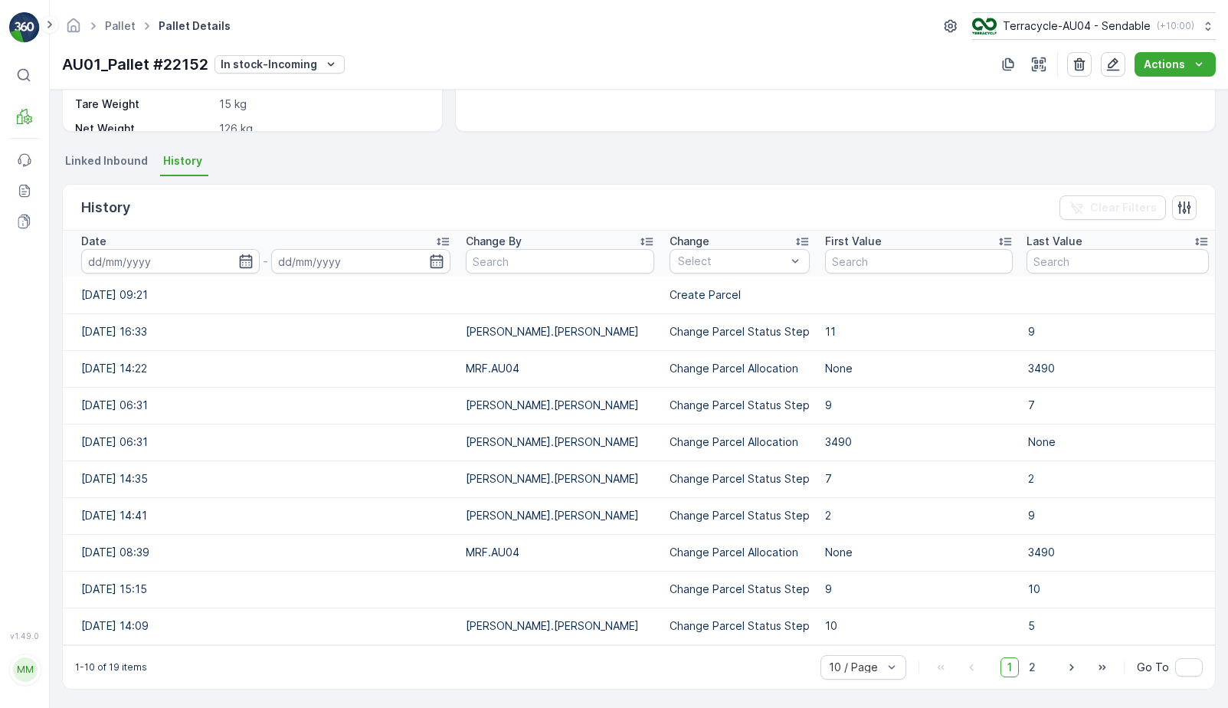
scroll to position [277, 0]
click at [1028, 665] on span "2" at bounding box center [1032, 666] width 21 height 20
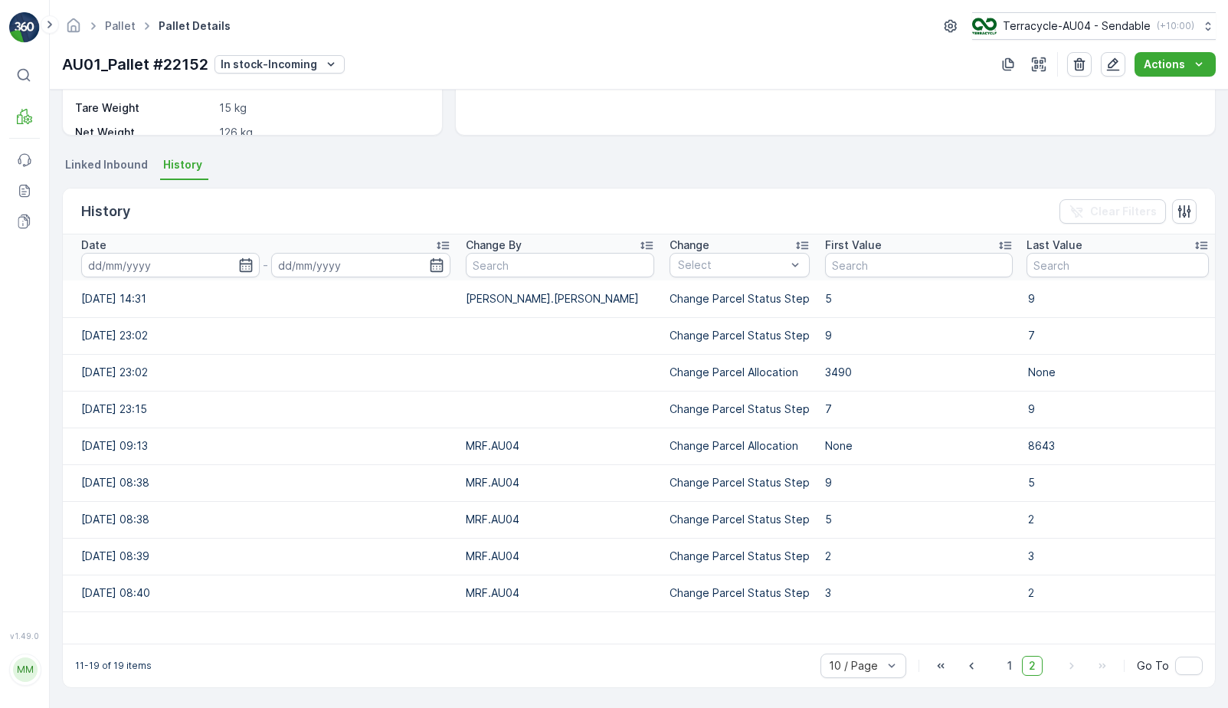
scroll to position [273, 0]
click at [248, 61] on p "In stock-Incoming" at bounding box center [269, 64] width 97 height 15
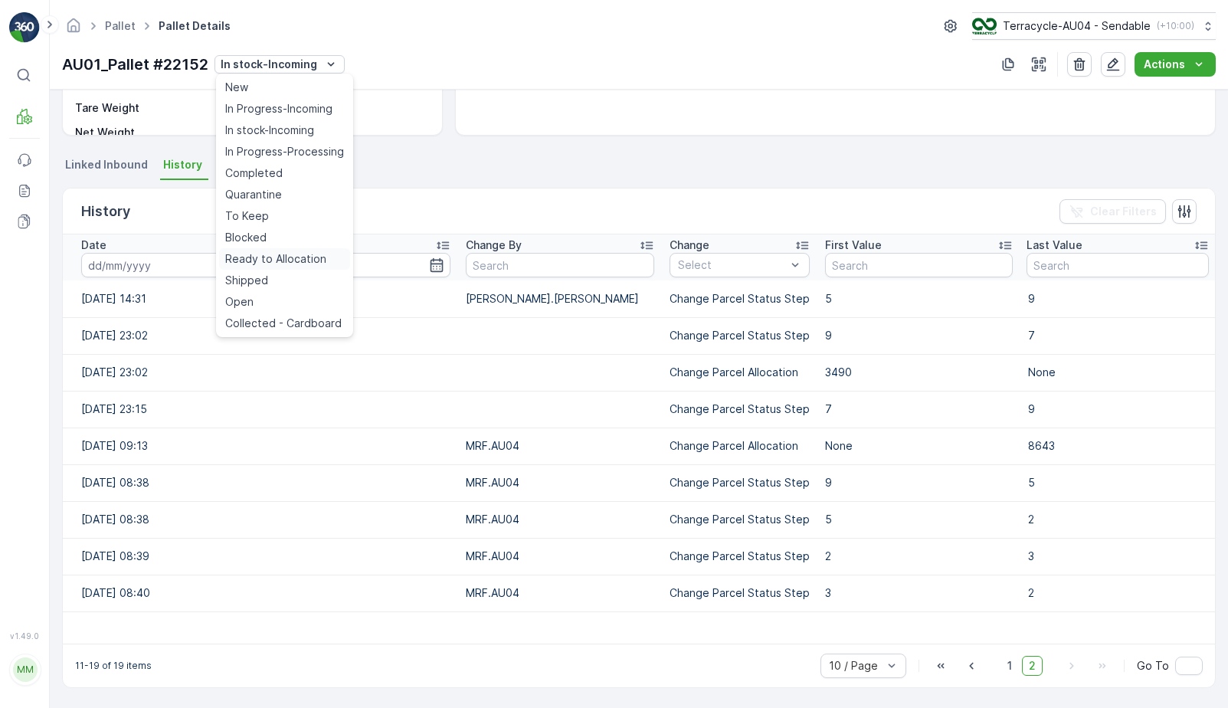
click at [313, 253] on span "Ready to Allocation" at bounding box center [275, 258] width 101 height 15
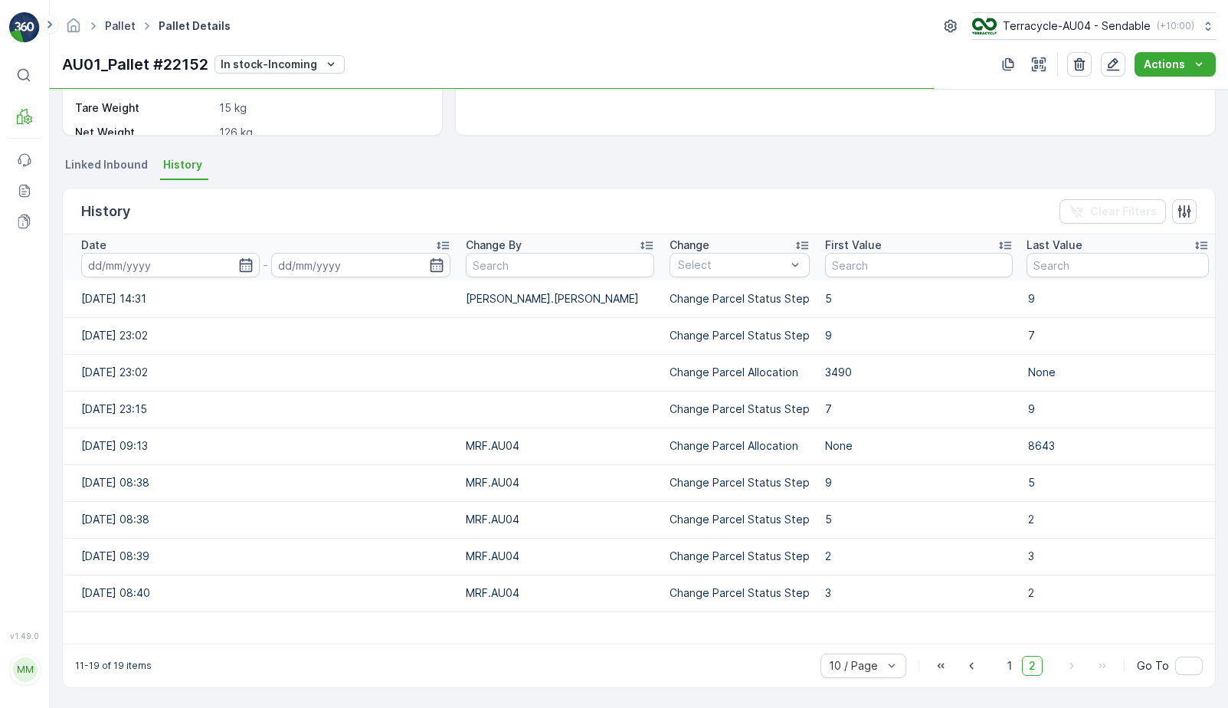
click at [116, 20] on link "Pallet" at bounding box center [120, 25] width 31 height 13
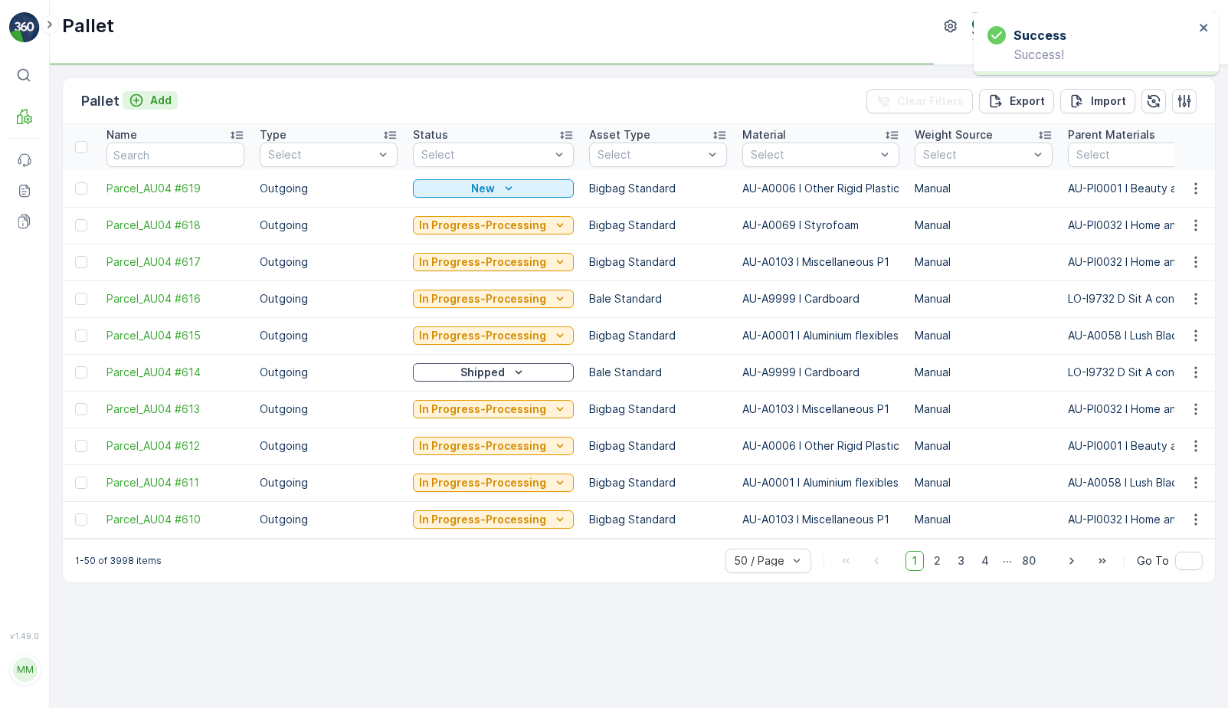
click at [146, 98] on div "Add" at bounding box center [150, 100] width 43 height 15
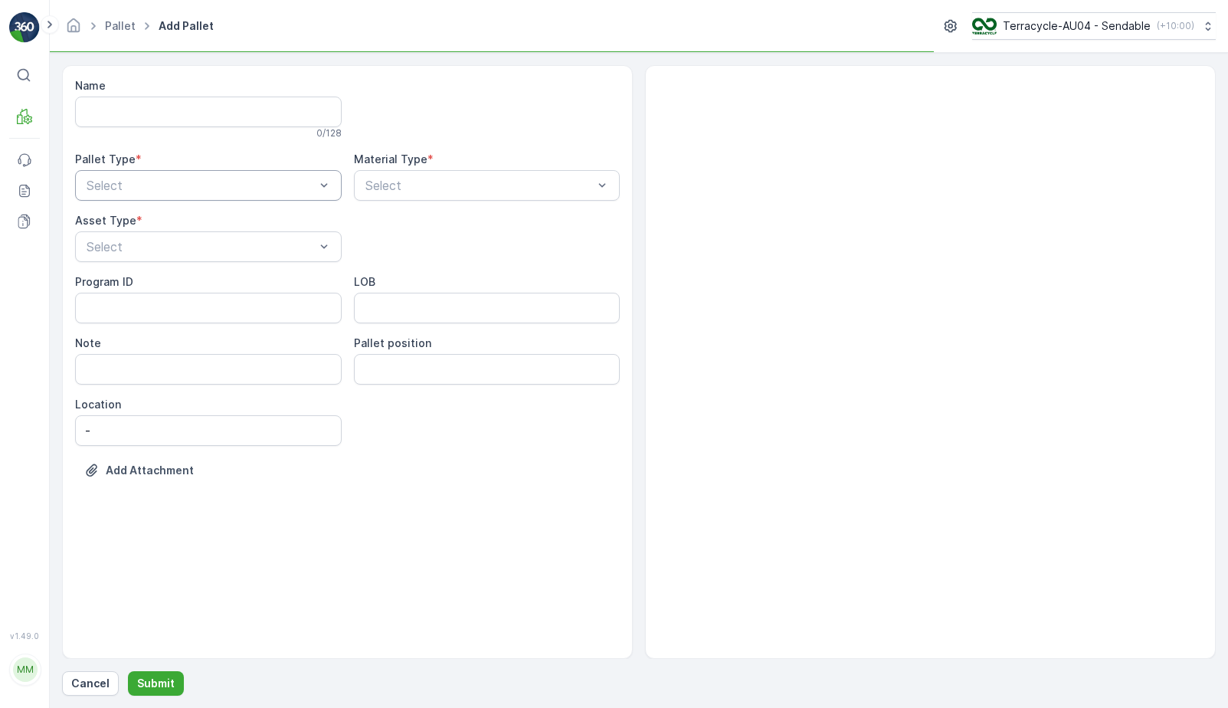
click at [146, 181] on div at bounding box center [200, 185] width 231 height 14
click at [149, 225] on div "Incoming" at bounding box center [208, 223] width 248 height 14
click at [419, 185] on div at bounding box center [479, 185] width 231 height 14
type input "H"
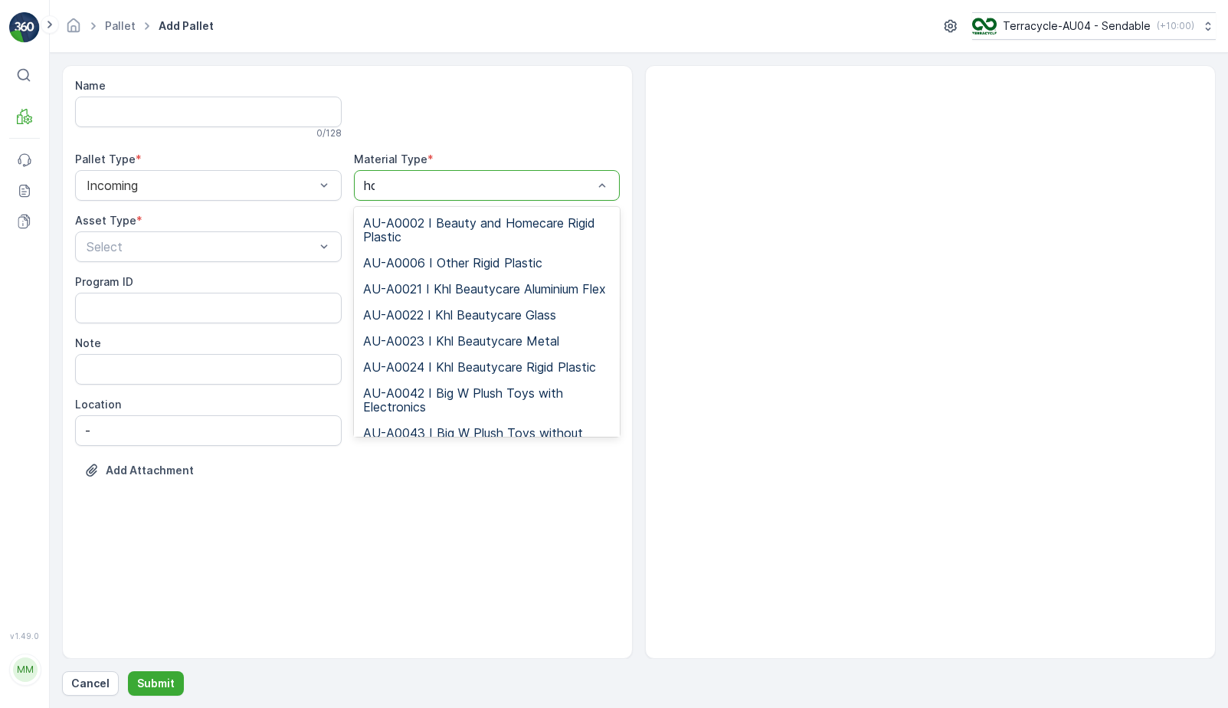
type input "hom"
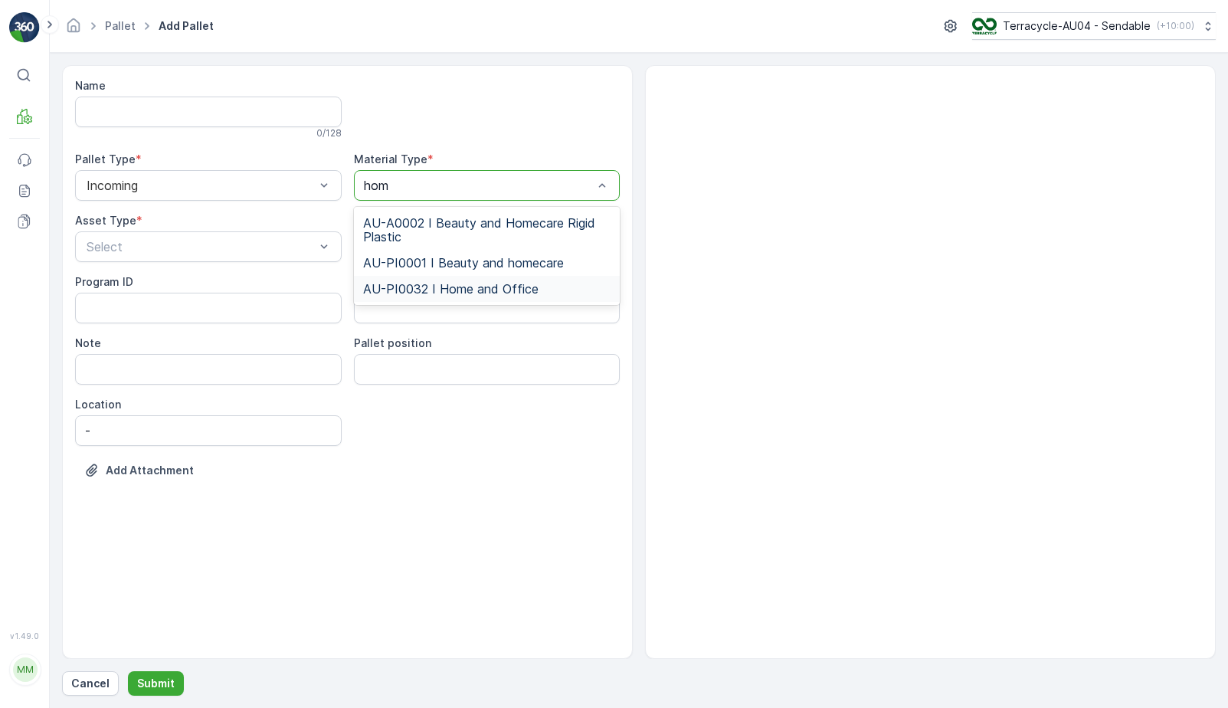
click at [444, 284] on span "AU-PI0032 I Home and Office" at bounding box center [450, 289] width 175 height 14
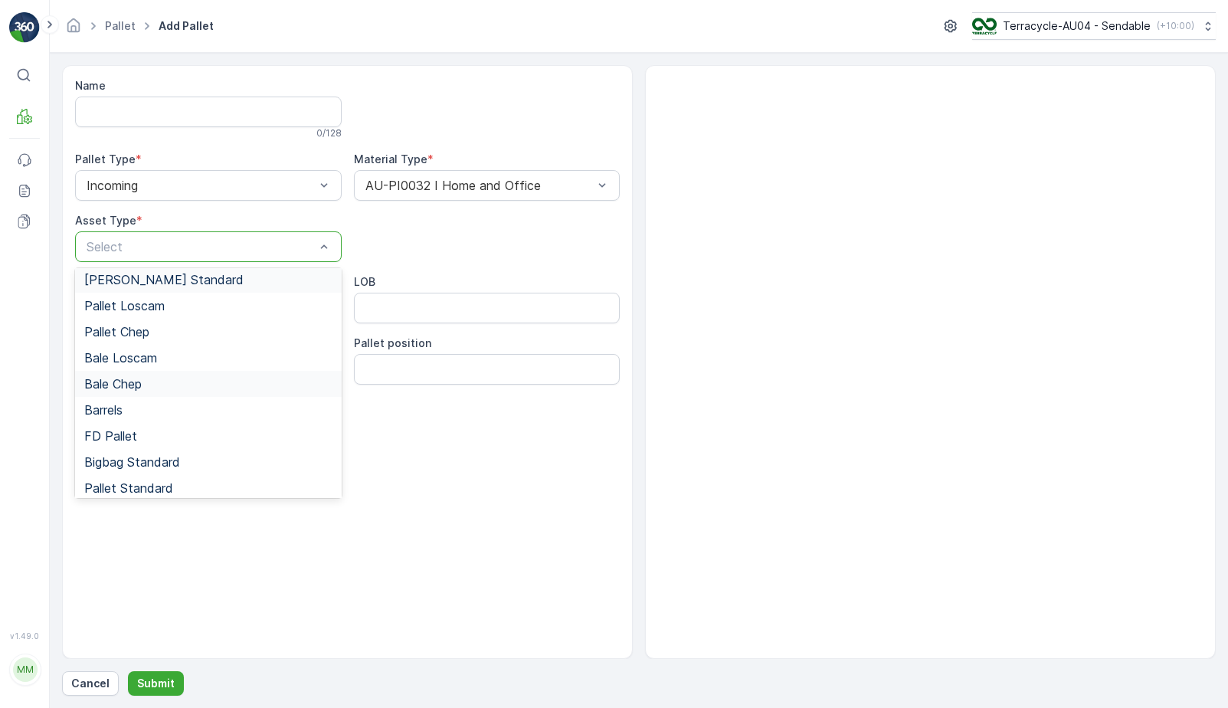
scroll to position [141, 0]
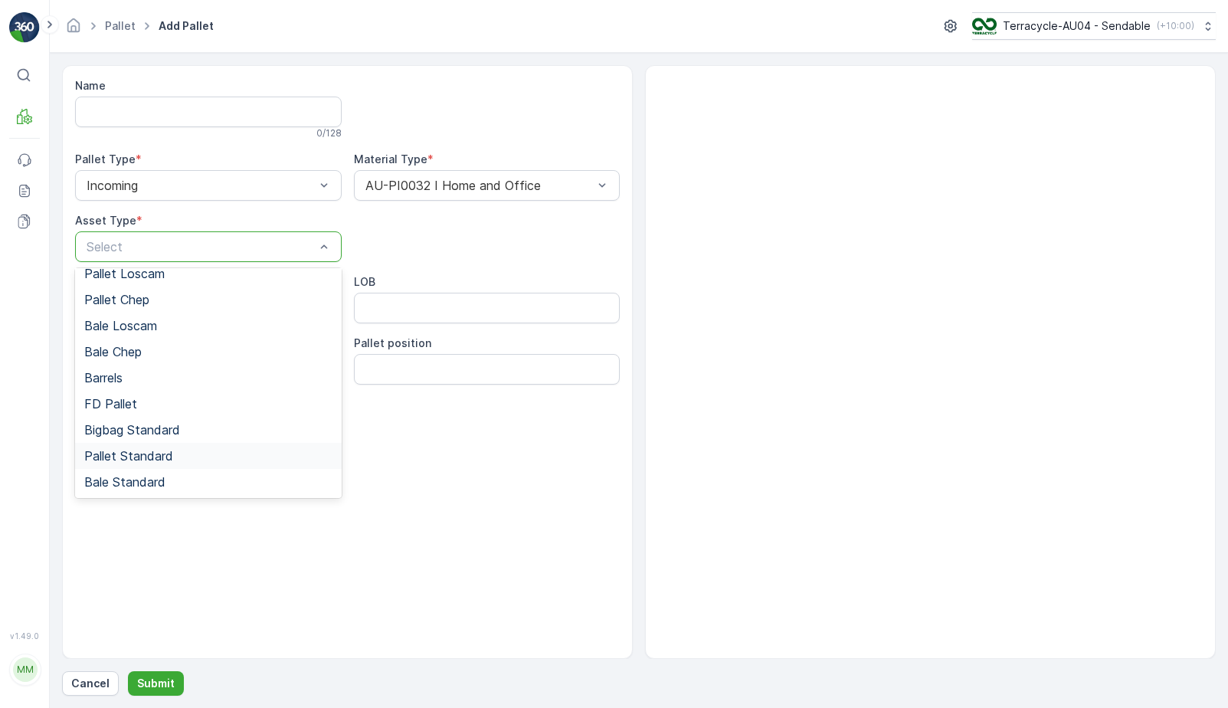
click at [179, 457] on div "Pallet Standard" at bounding box center [208, 456] width 248 height 14
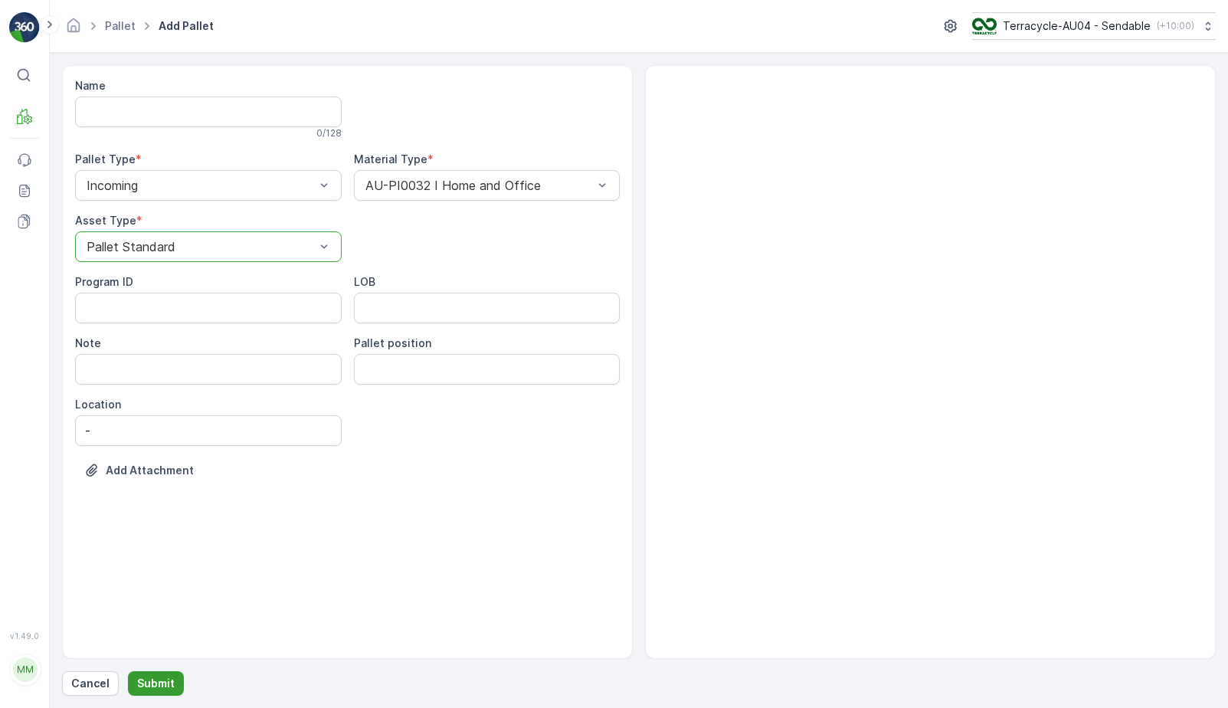
click at [159, 683] on p "Submit" at bounding box center [156, 683] width 38 height 15
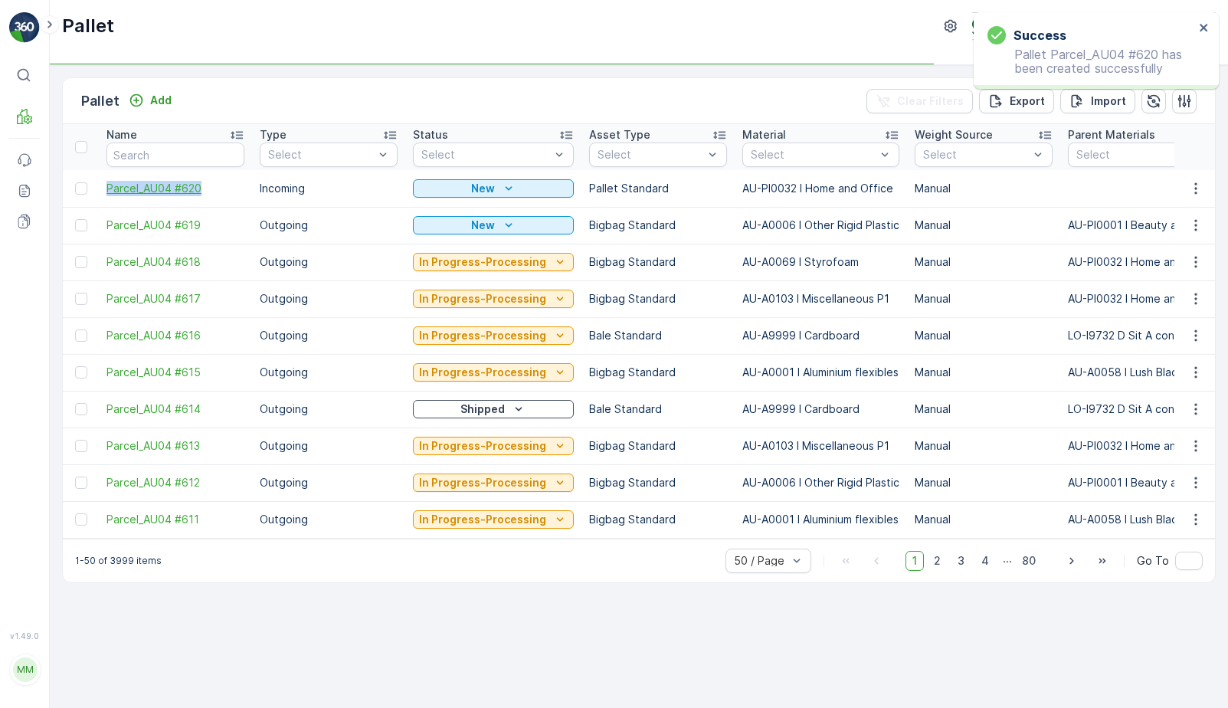
drag, startPoint x: 106, startPoint y: 187, endPoint x: 229, endPoint y: 187, distance: 123.3
copy span "Parcel_AU04 #620"
click at [166, 185] on span "Parcel_AU04 #620" at bounding box center [175, 188] width 138 height 15
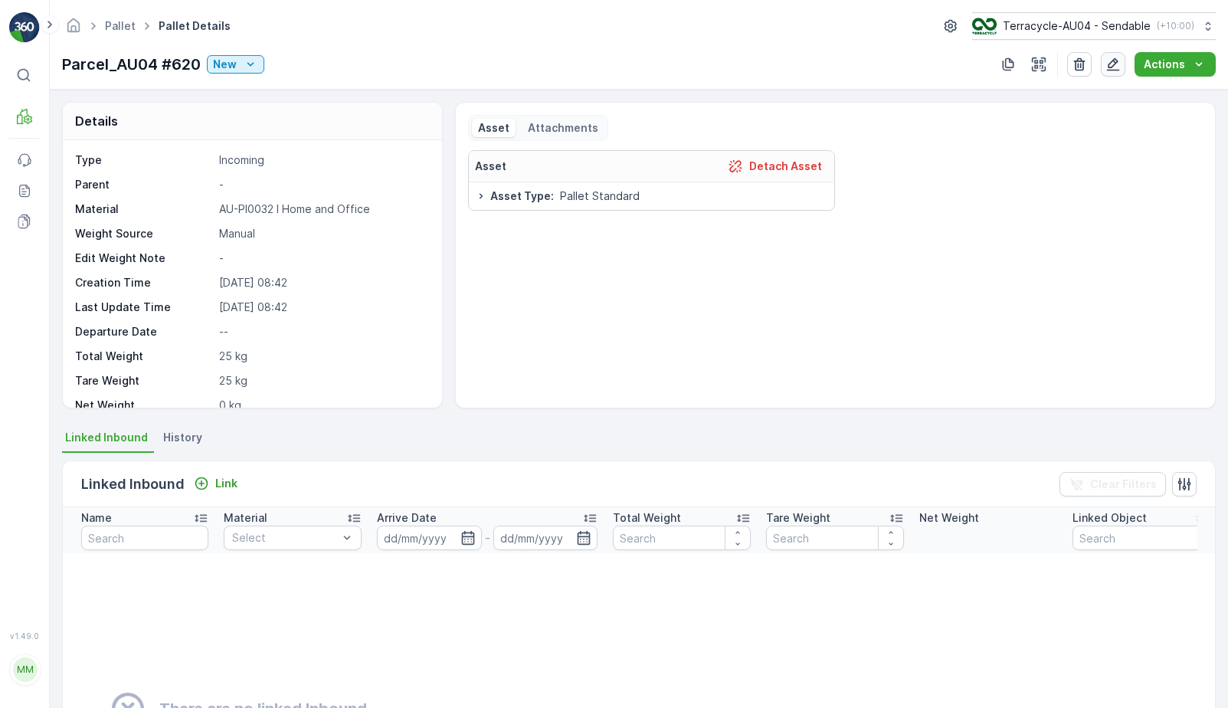
click at [1111, 63] on icon "button" at bounding box center [1112, 64] width 15 height 15
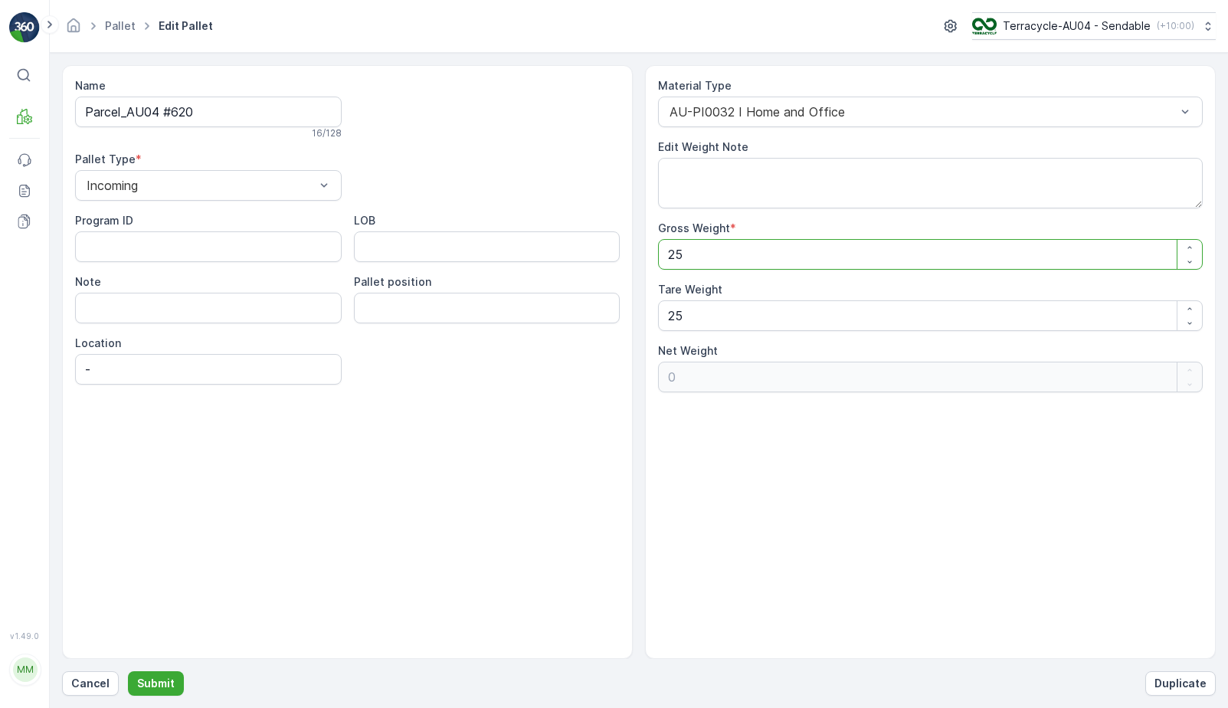
drag, startPoint x: 720, startPoint y: 253, endPoint x: 464, endPoint y: 264, distance: 256.1
click at [464, 264] on div "Name Parcel_AU04 #620 16 / 128 Pallet Type * Incoming Program ID LOB Note Palle…" at bounding box center [639, 362] width 1154 height 594
type Weight "251"
type Weight "226"
type Weight "2515"
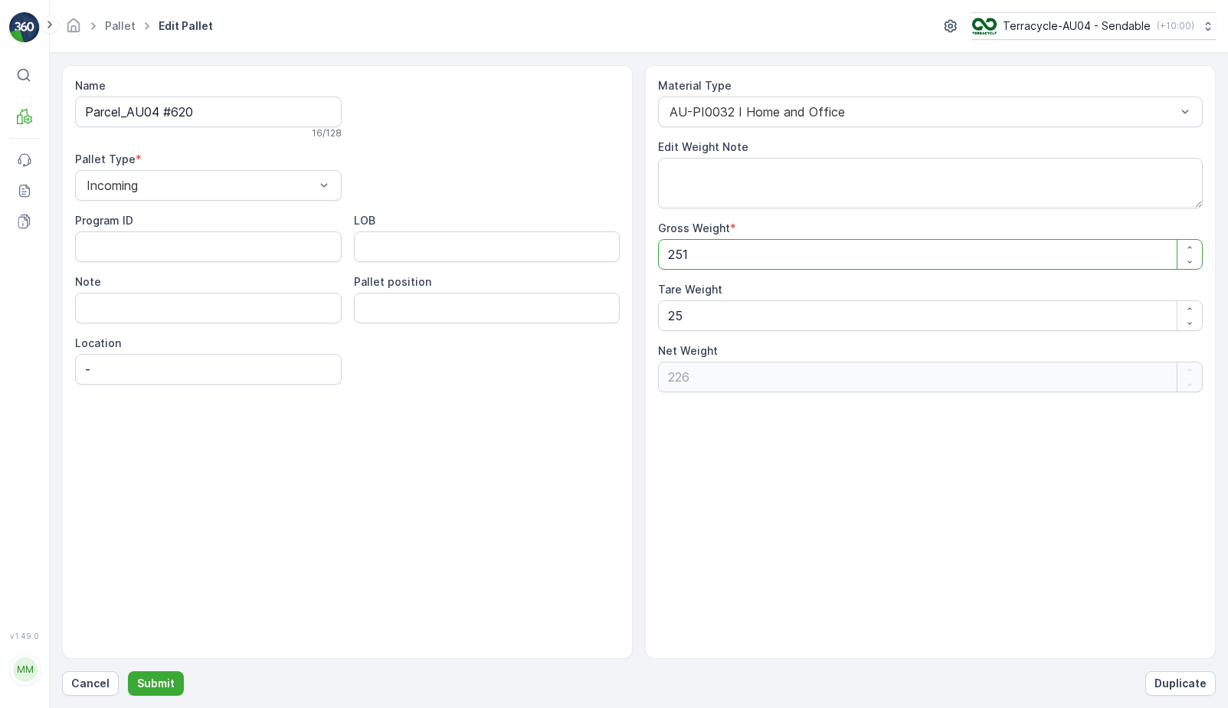
type Weight "2490"
type Weight "251"
type Weight "226"
type Weight "25"
type Weight "0"
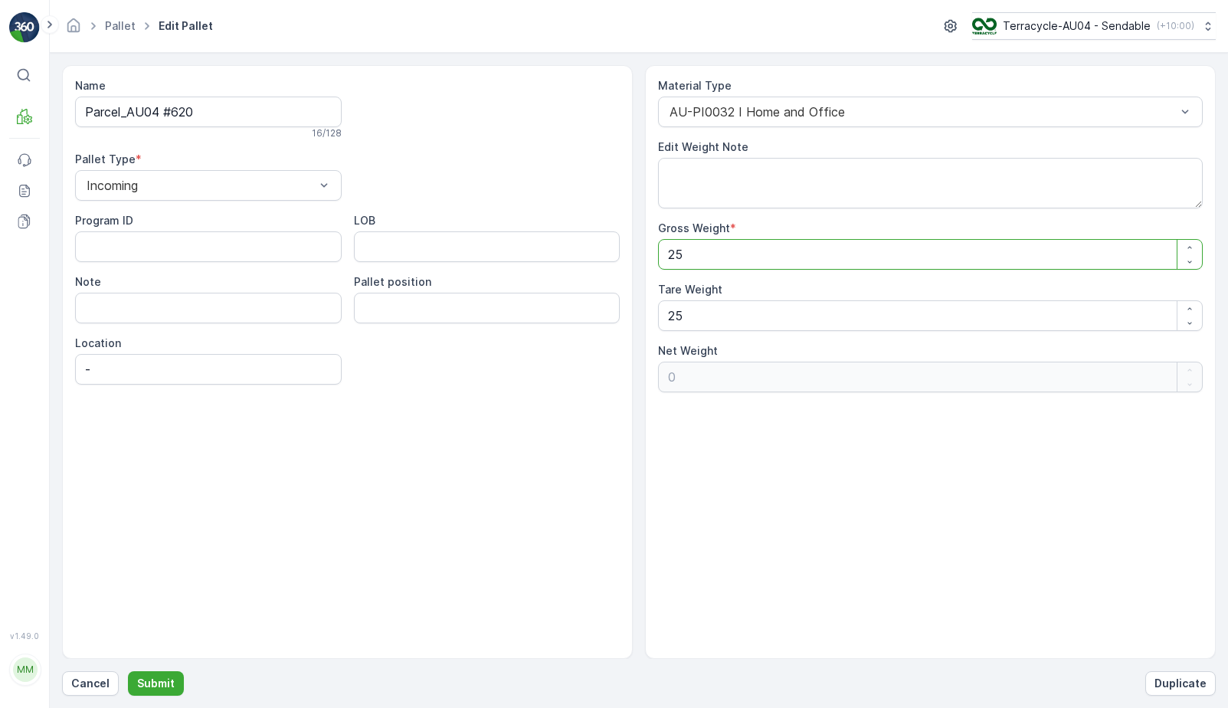
type Weight "2"
type Weight "-23"
type Weight "0"
type Weight "1"
type Weight "-24"
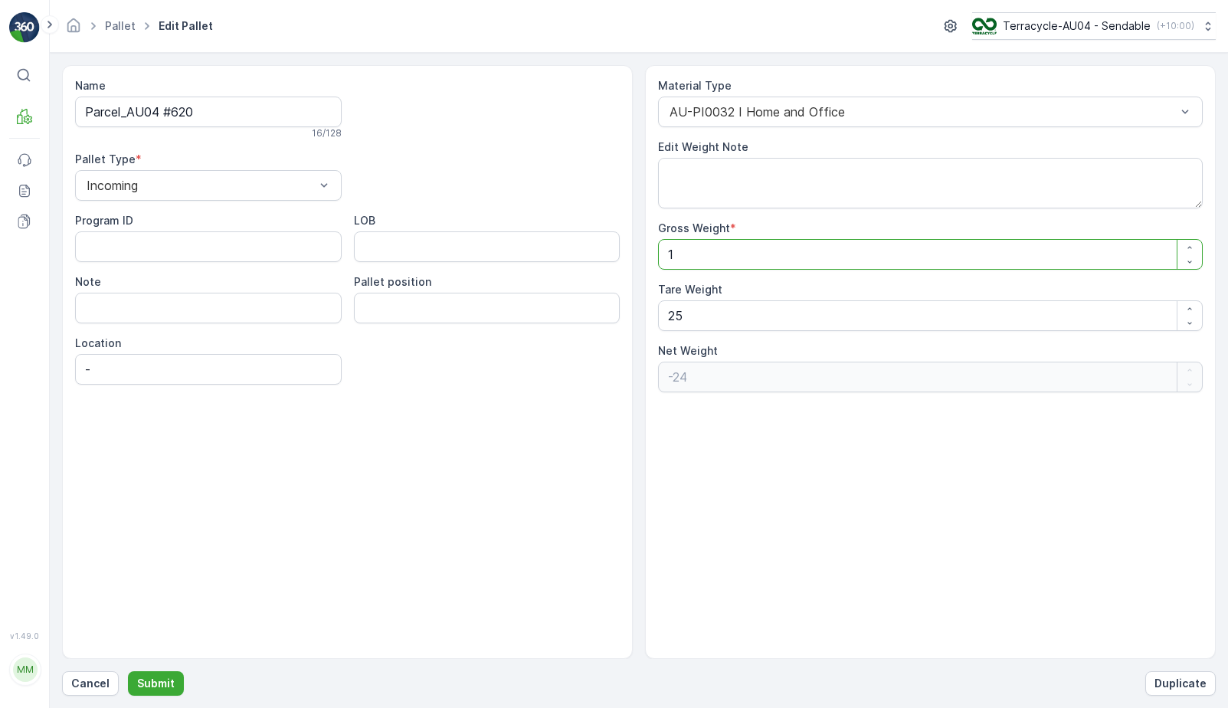
type Weight "15"
type Weight "-10"
drag, startPoint x: 712, startPoint y: 251, endPoint x: 625, endPoint y: 248, distance: 86.6
click at [625, 248] on div "Name Parcel_AU04 #620 16 / 128 Pallet Type * Incoming Program ID LOB Note Palle…" at bounding box center [639, 362] width 1154 height 594
type Weight "1"
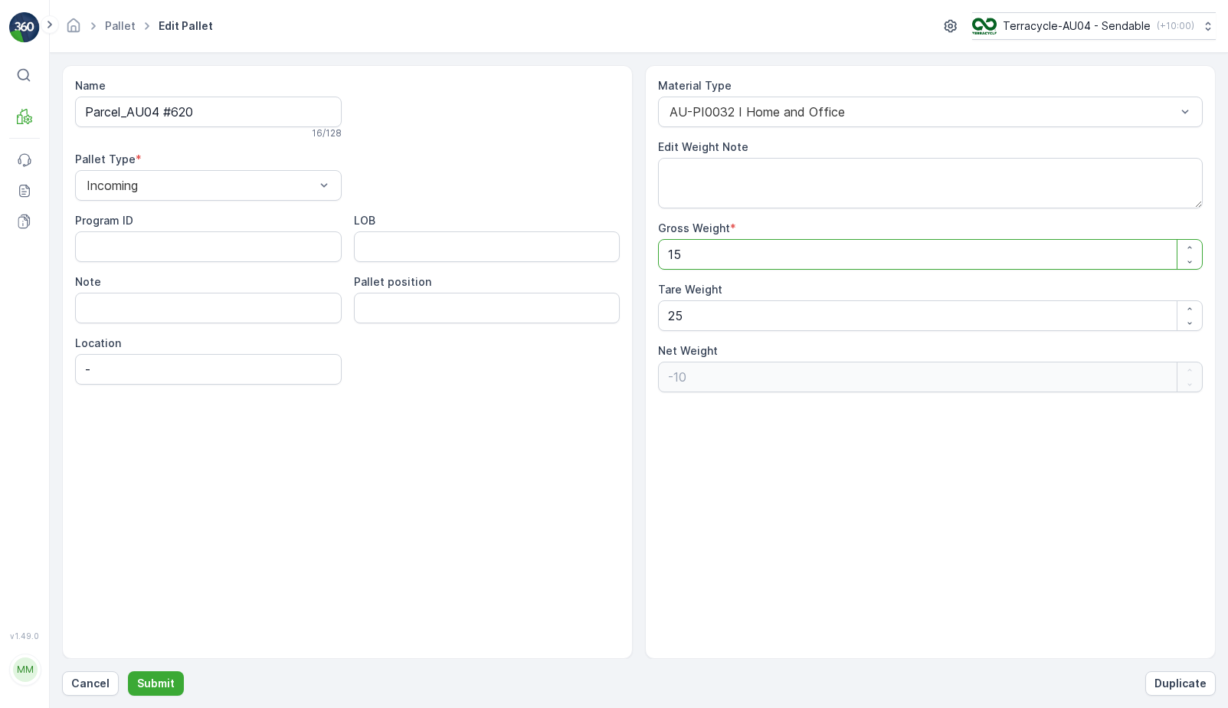
type Weight "-24"
type Weight "14"
type Weight "-11"
type Weight "141"
type Weight "116"
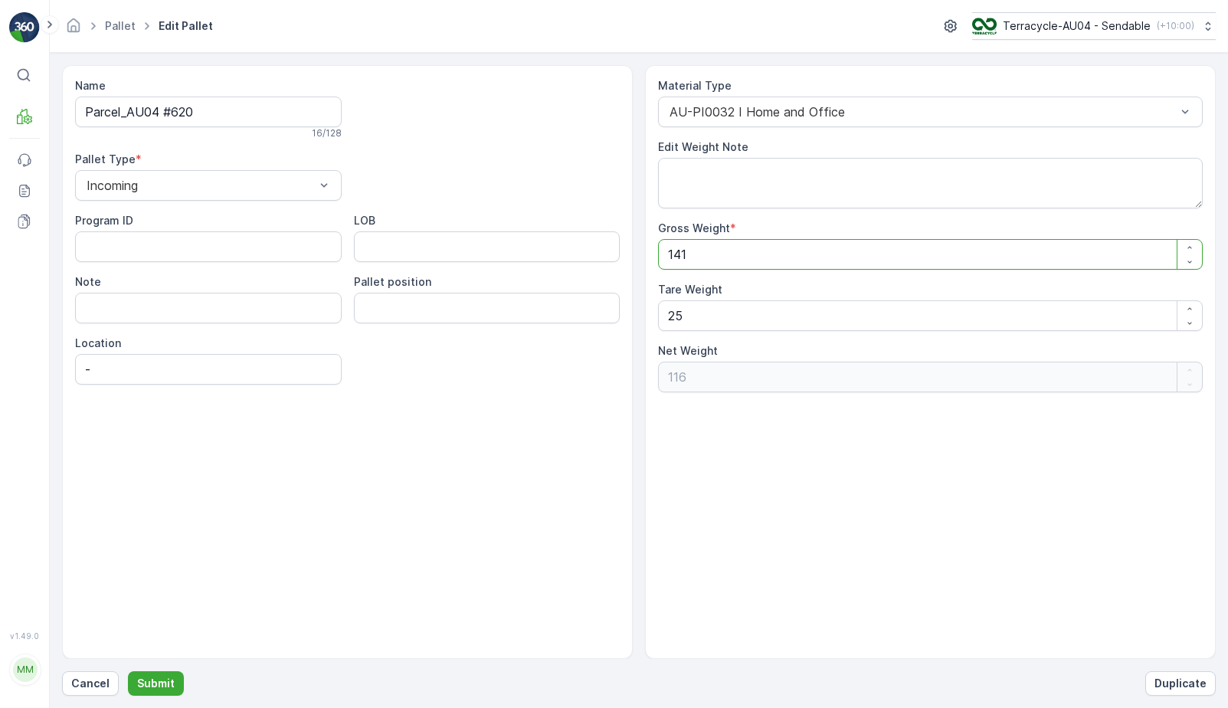
type Weight "141"
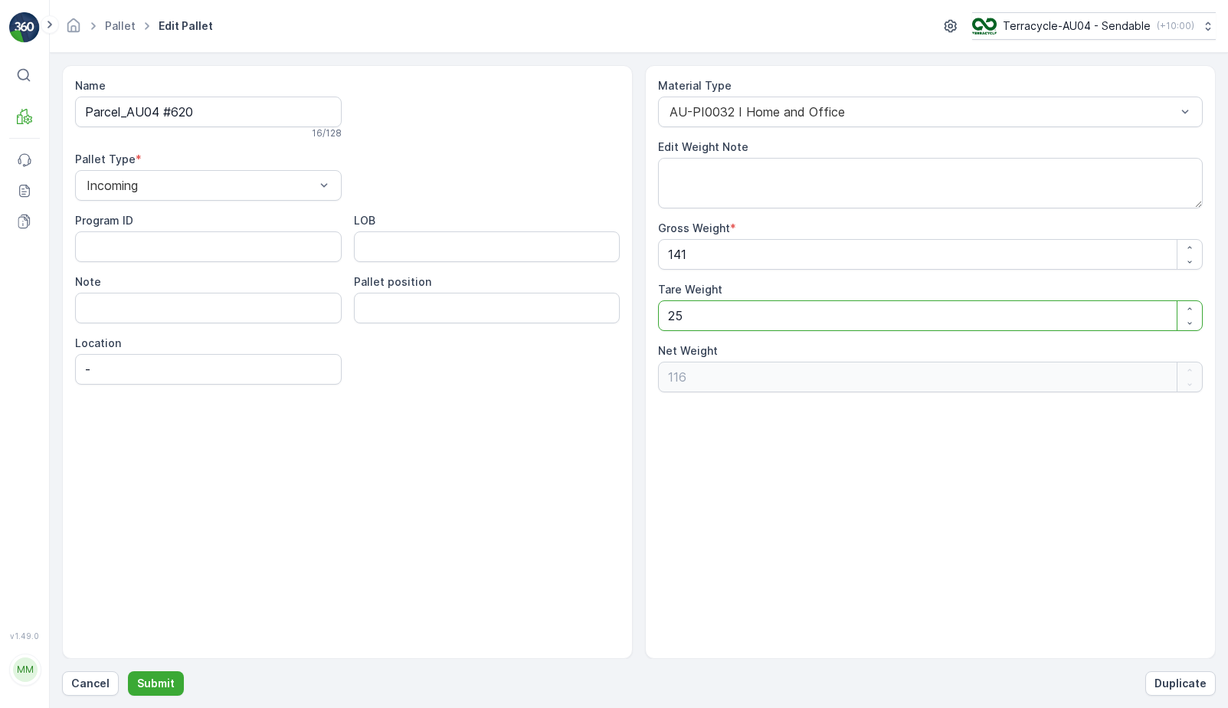
drag, startPoint x: 718, startPoint y: 309, endPoint x: 582, endPoint y: 309, distance: 135.6
click at [582, 309] on div "Name Parcel_AU04 #620 16 / 128 Pallet Type * Incoming Program ID LOB Note Palle…" at bounding box center [639, 362] width 1154 height 594
type Weight "1"
type Weight "140"
type Weight "15"
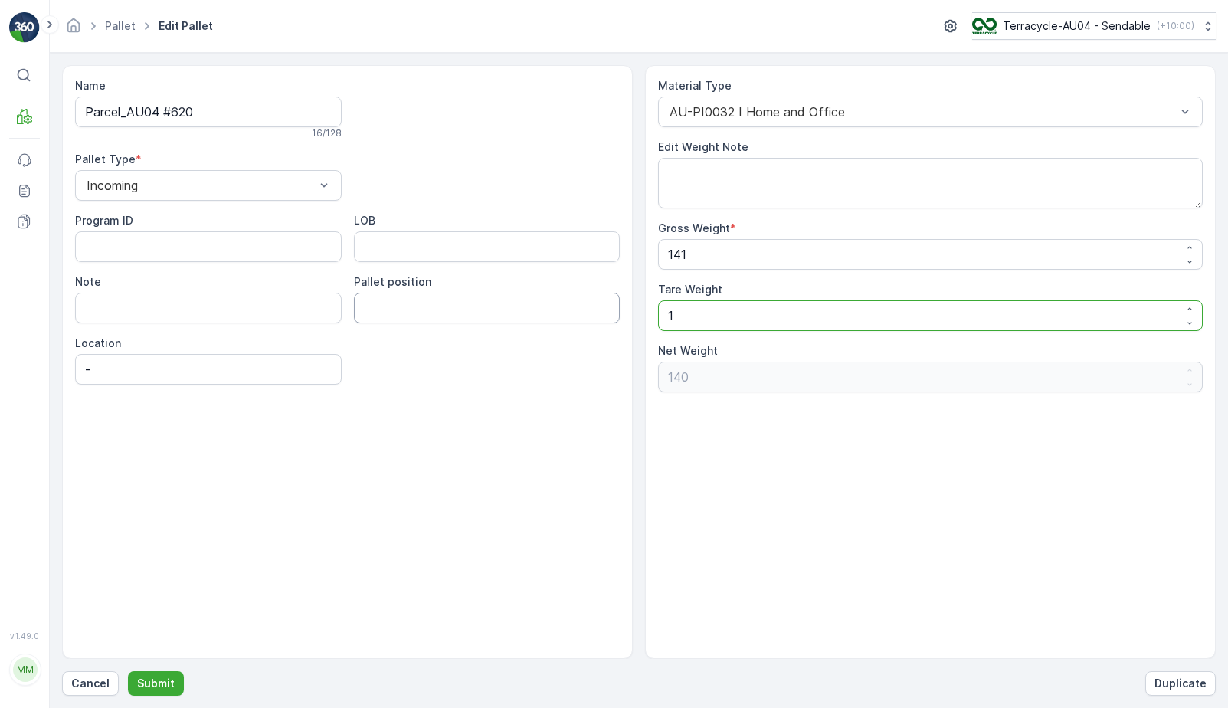
type Weight "126"
type Weight "15"
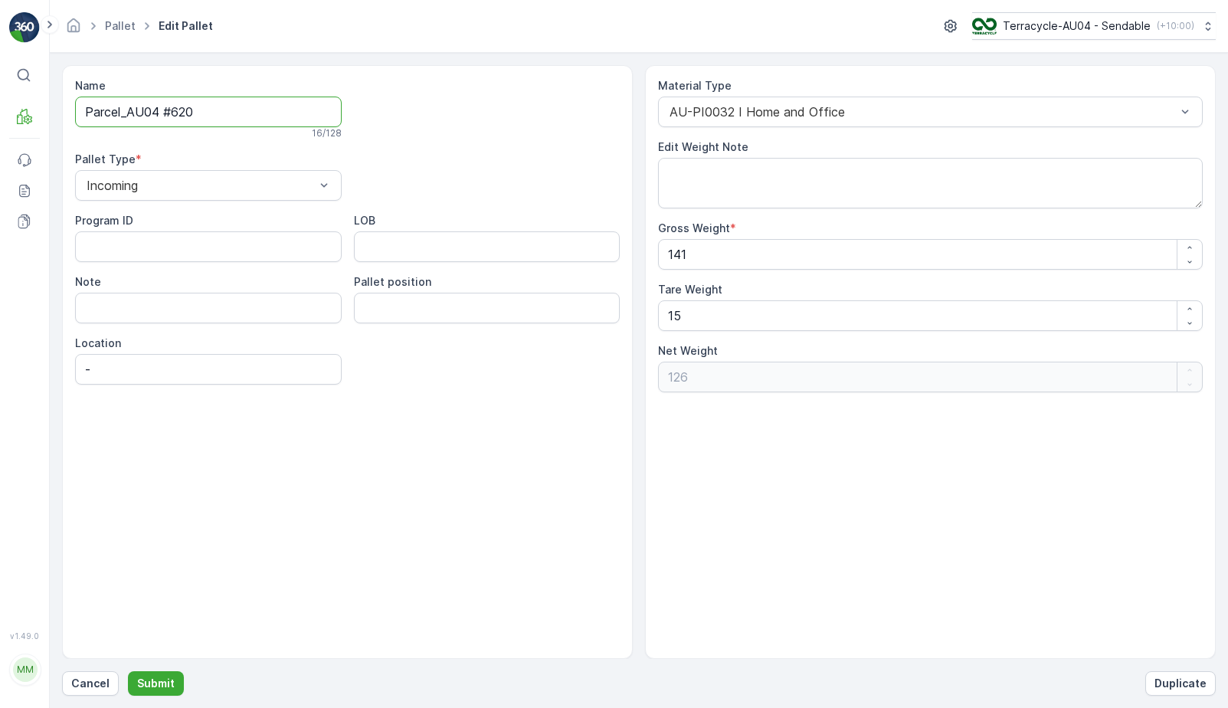
drag, startPoint x: 237, startPoint y: 111, endPoint x: 14, endPoint y: 137, distance: 224.4
click at [14, 137] on div "⌘B MRF Events Reports Documents v 1.49.0 MM MRF.AU04 monika.tur@terracycle.com …" at bounding box center [614, 354] width 1228 height 708
drag, startPoint x: 83, startPoint y: 107, endPoint x: 286, endPoint y: 109, distance: 203.8
click at [286, 110] on input "Parcel_AU04 #620" at bounding box center [208, 112] width 267 height 31
click at [155, 695] on button "Submit" at bounding box center [156, 683] width 56 height 25
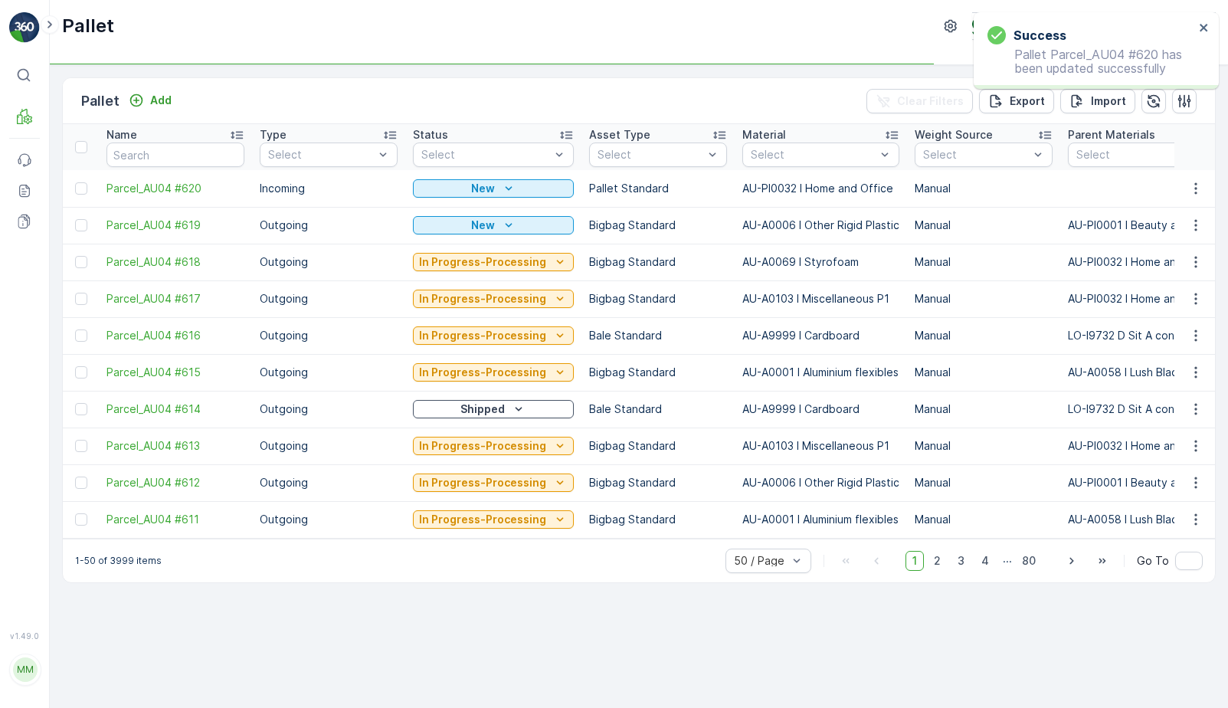
click at [490, 171] on td "New" at bounding box center [493, 188] width 176 height 37
click at [489, 182] on p "New" at bounding box center [483, 188] width 24 height 15
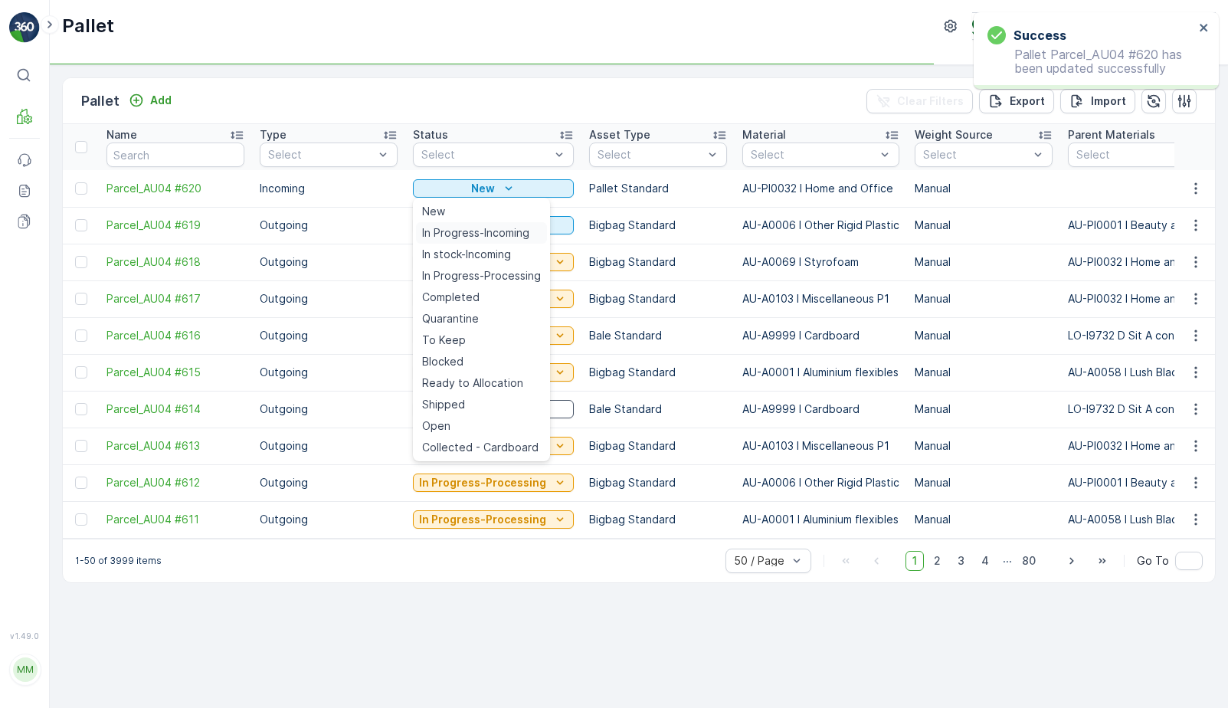
click at [475, 236] on span "In Progress-Incoming" at bounding box center [475, 232] width 107 height 15
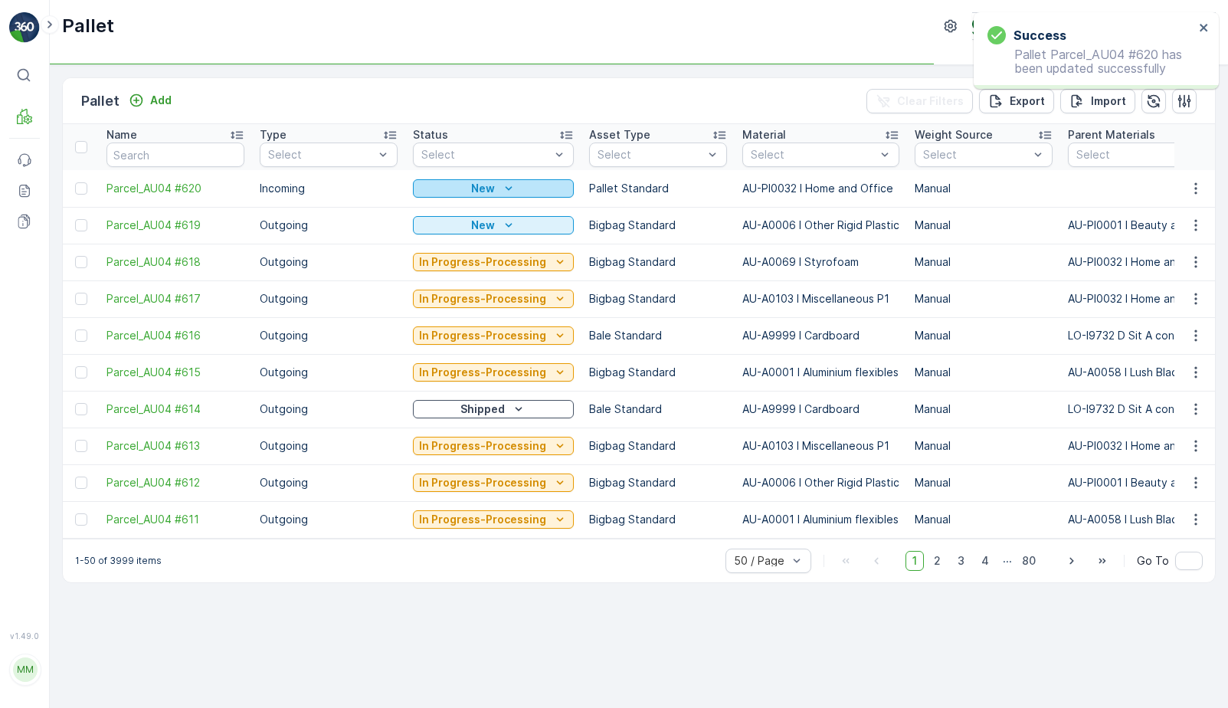
click at [501, 184] on icon "New" at bounding box center [508, 188] width 15 height 15
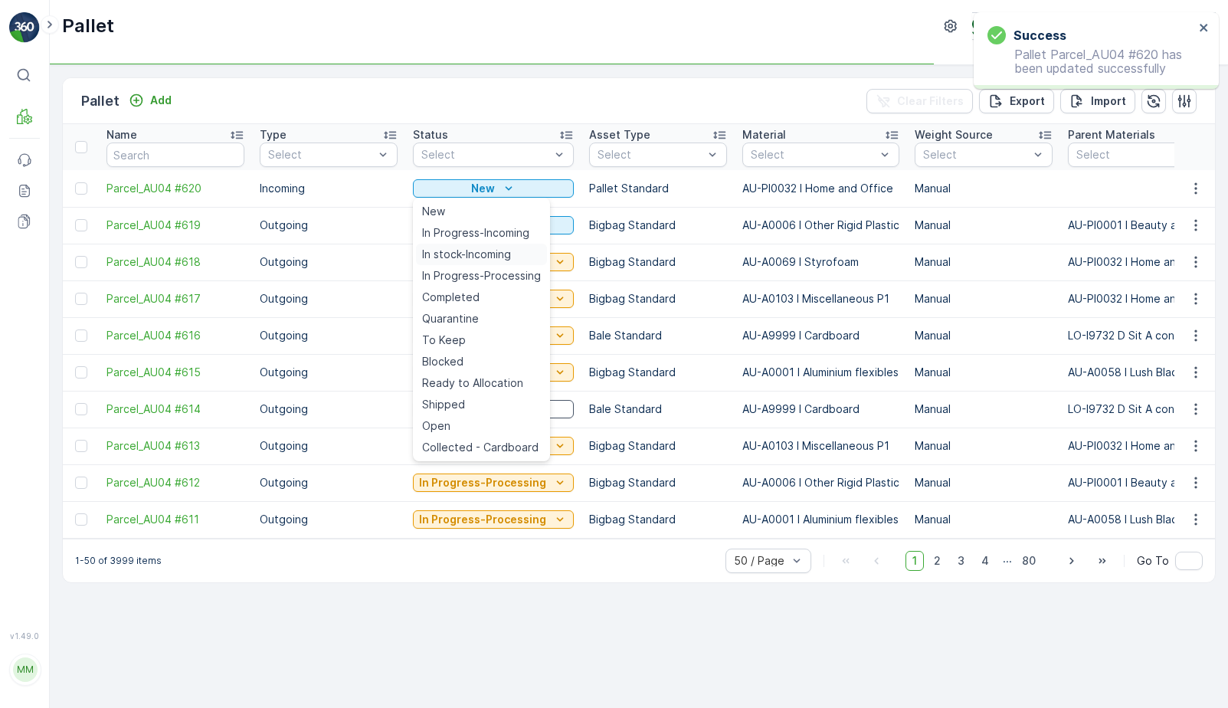
click at [491, 253] on span "In stock-Incoming" at bounding box center [466, 254] width 89 height 15
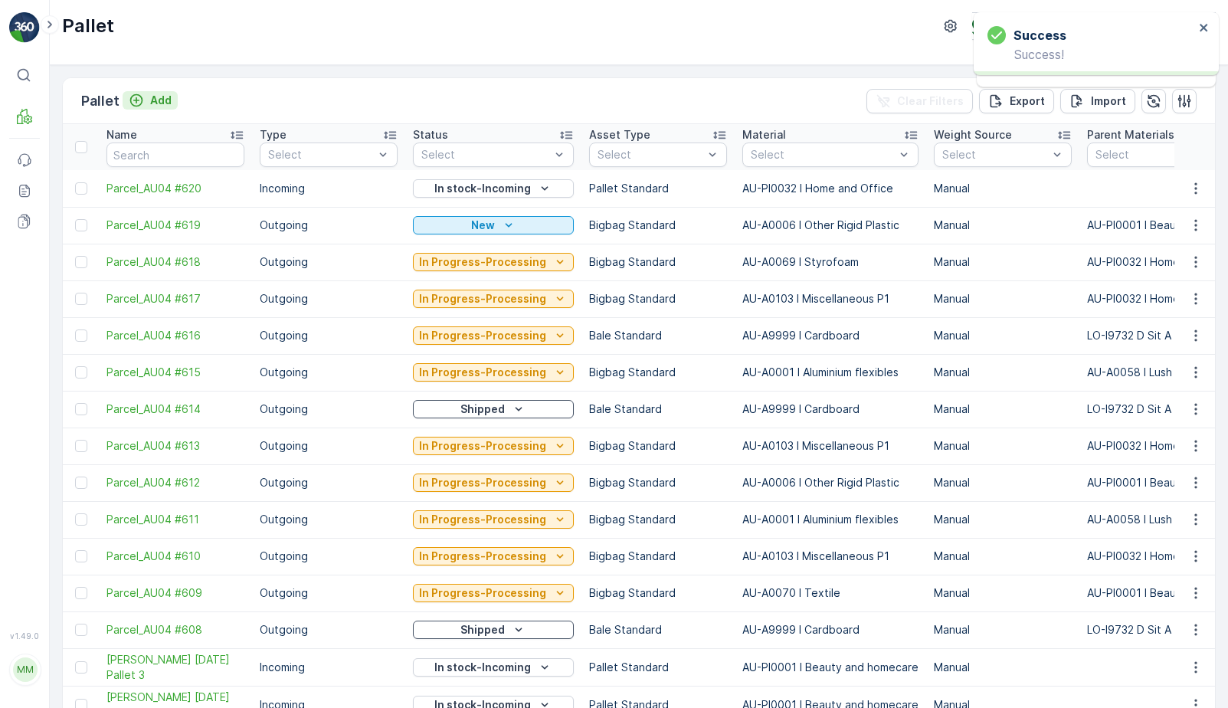
click at [158, 100] on p "Add" at bounding box center [160, 100] width 21 height 15
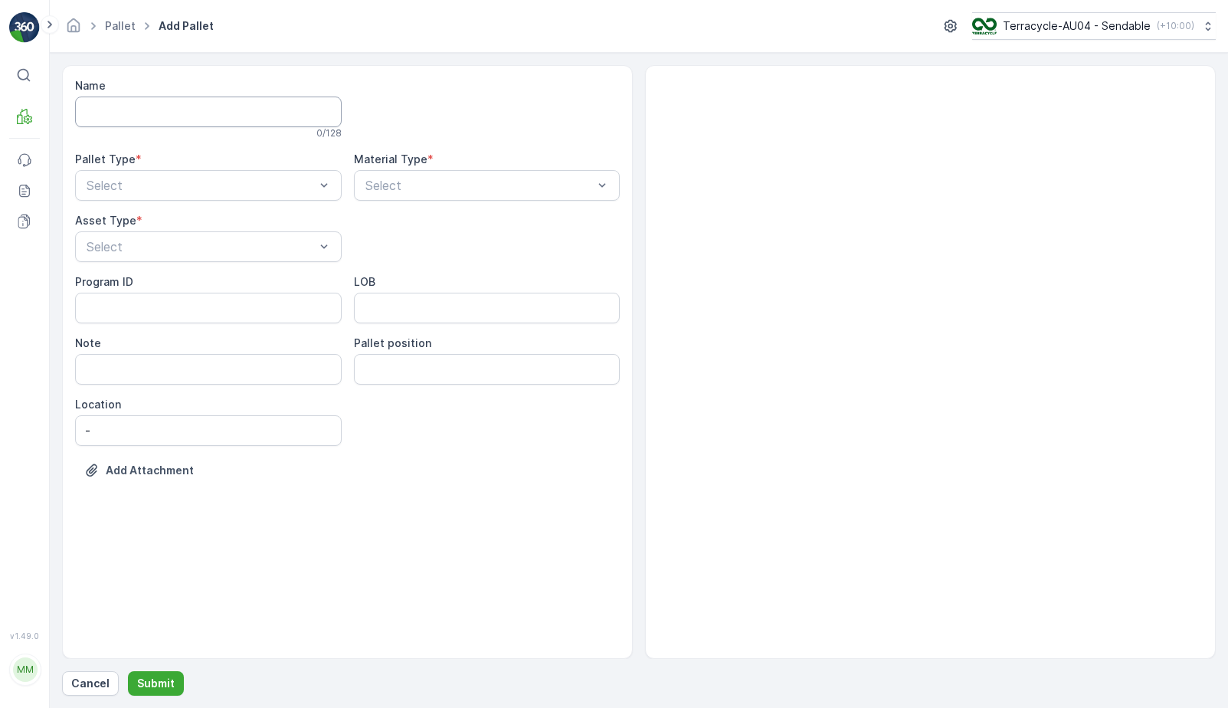
click at [158, 103] on input "Name" at bounding box center [208, 112] width 267 height 31
click at [113, 188] on div at bounding box center [200, 185] width 231 height 14
click at [125, 223] on span "Incoming" at bounding box center [109, 223] width 51 height 14
click at [434, 172] on div "Select" at bounding box center [487, 185] width 267 height 31
type input "home and"
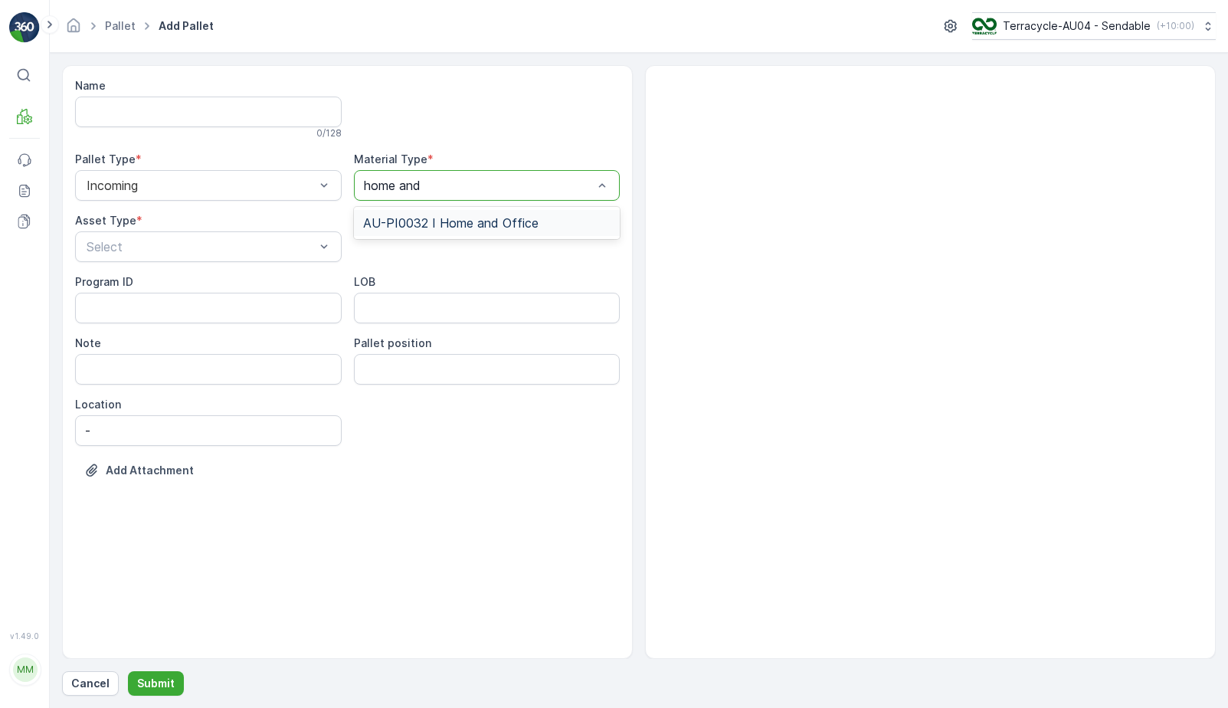
click at [437, 225] on span "AU-PI0032 I Home and Office" at bounding box center [450, 223] width 175 height 14
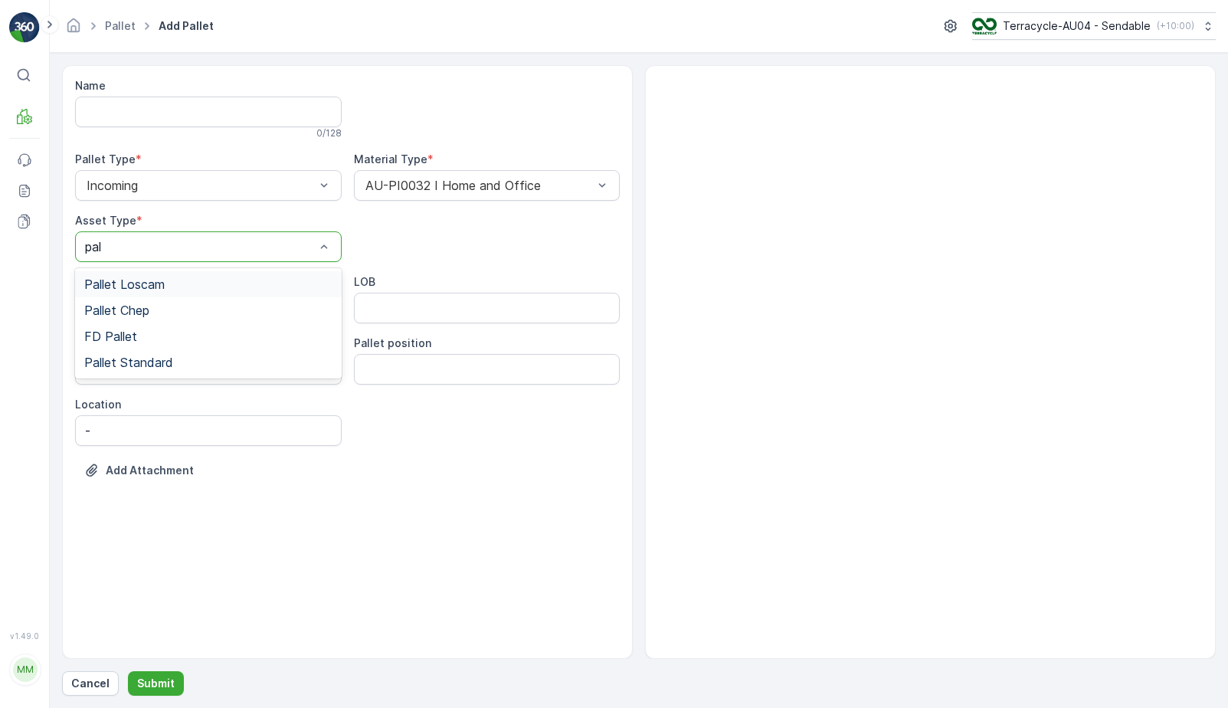
type input "pall"
click at [187, 360] on div "Pallet Standard" at bounding box center [208, 362] width 248 height 14
click at [161, 684] on p "Submit" at bounding box center [156, 683] width 38 height 15
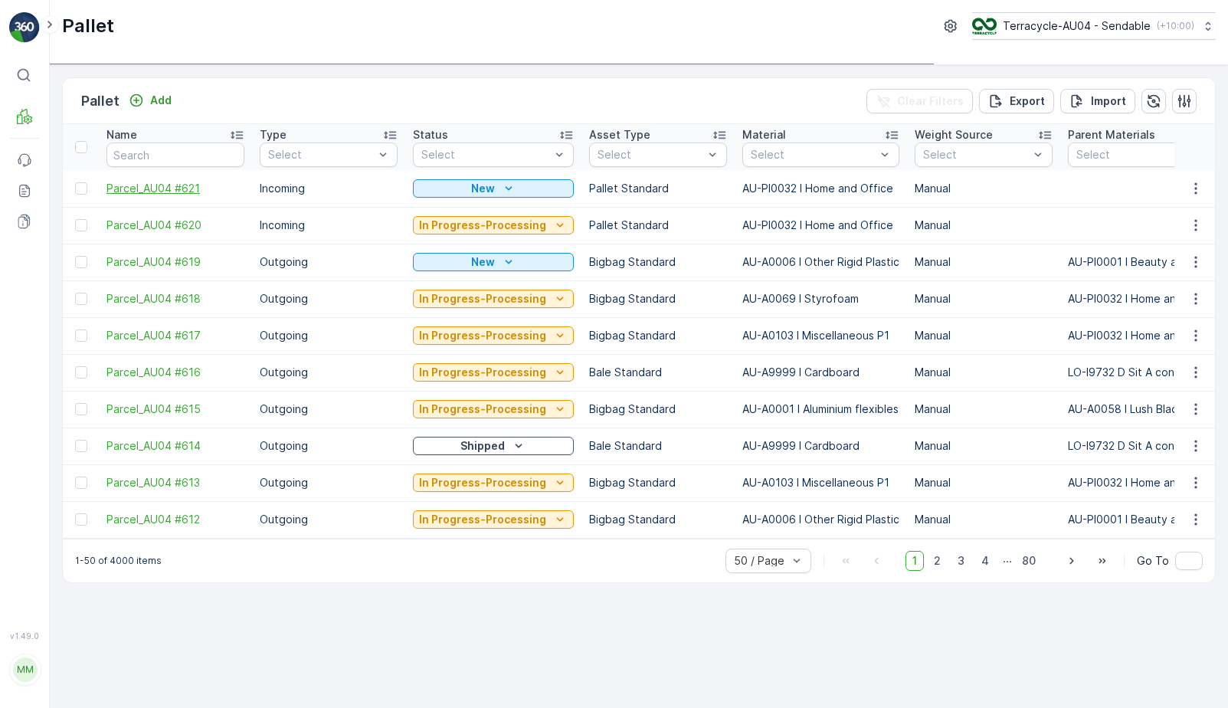
click at [188, 187] on span "Parcel_AU04 #621" at bounding box center [175, 188] width 138 height 15
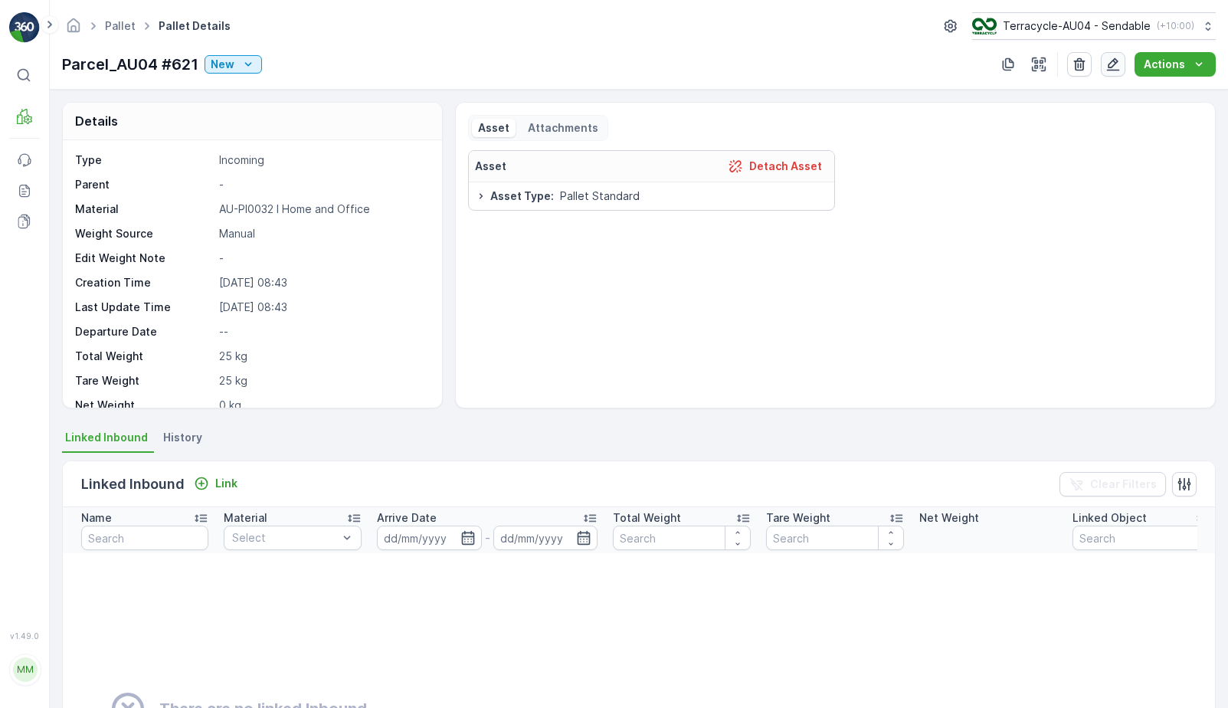
click at [1115, 65] on icon "button" at bounding box center [1113, 64] width 13 height 13
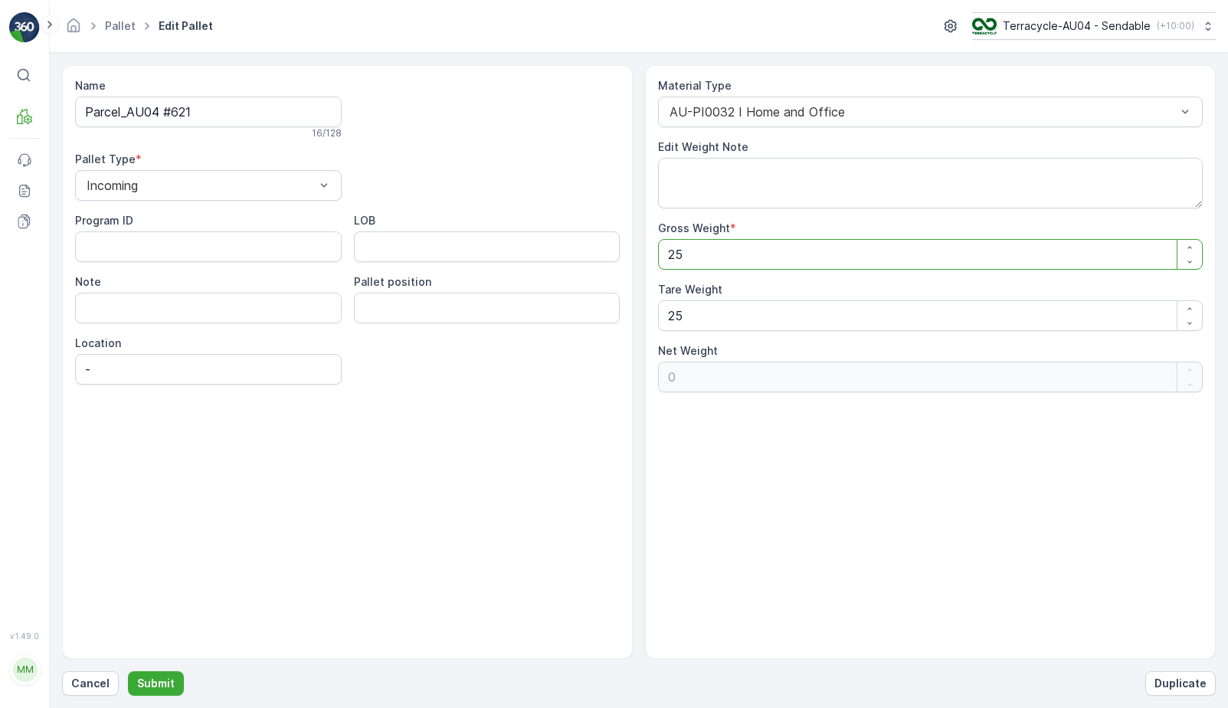
drag, startPoint x: 702, startPoint y: 257, endPoint x: 507, endPoint y: 241, distance: 195.2
click at [507, 242] on div "Name Parcel_AU04 #621 16 / 128 Pallet Type * Incoming Program ID LOB Note Palle…" at bounding box center [639, 362] width 1154 height 594
type Weight "1"
type Weight "-24"
type Weight "11"
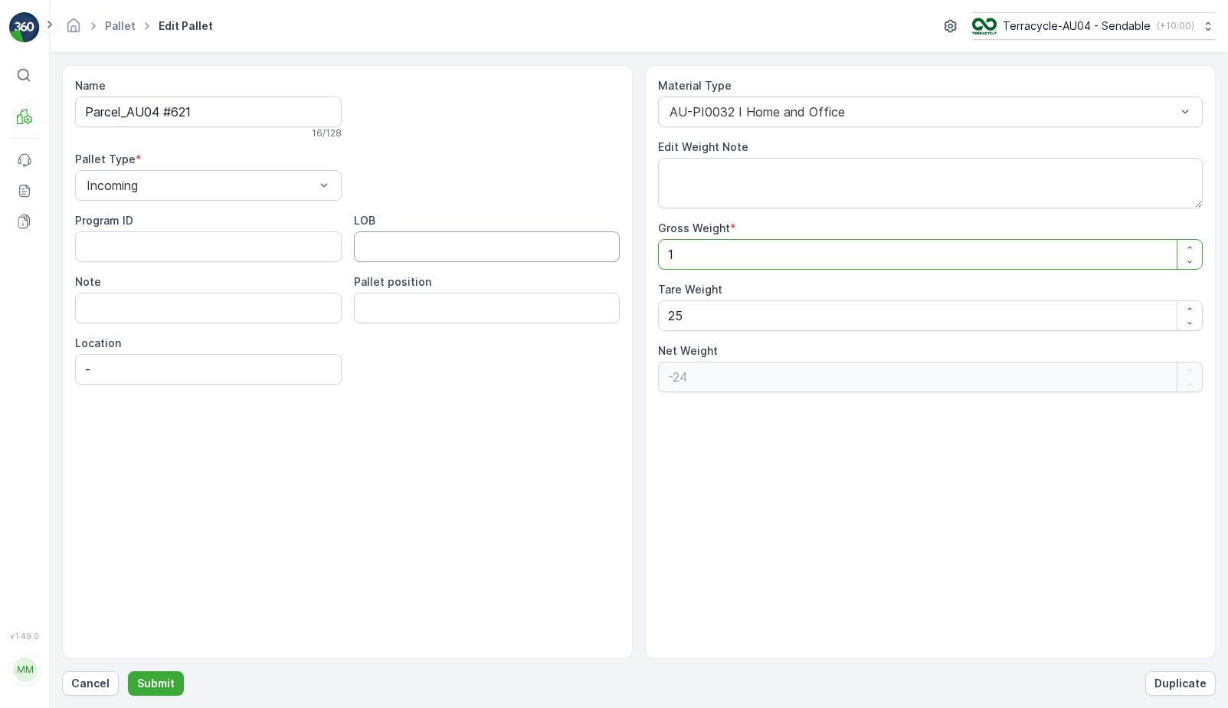
type Weight "-14"
type Weight "113"
type Weight "88"
type Weight "113"
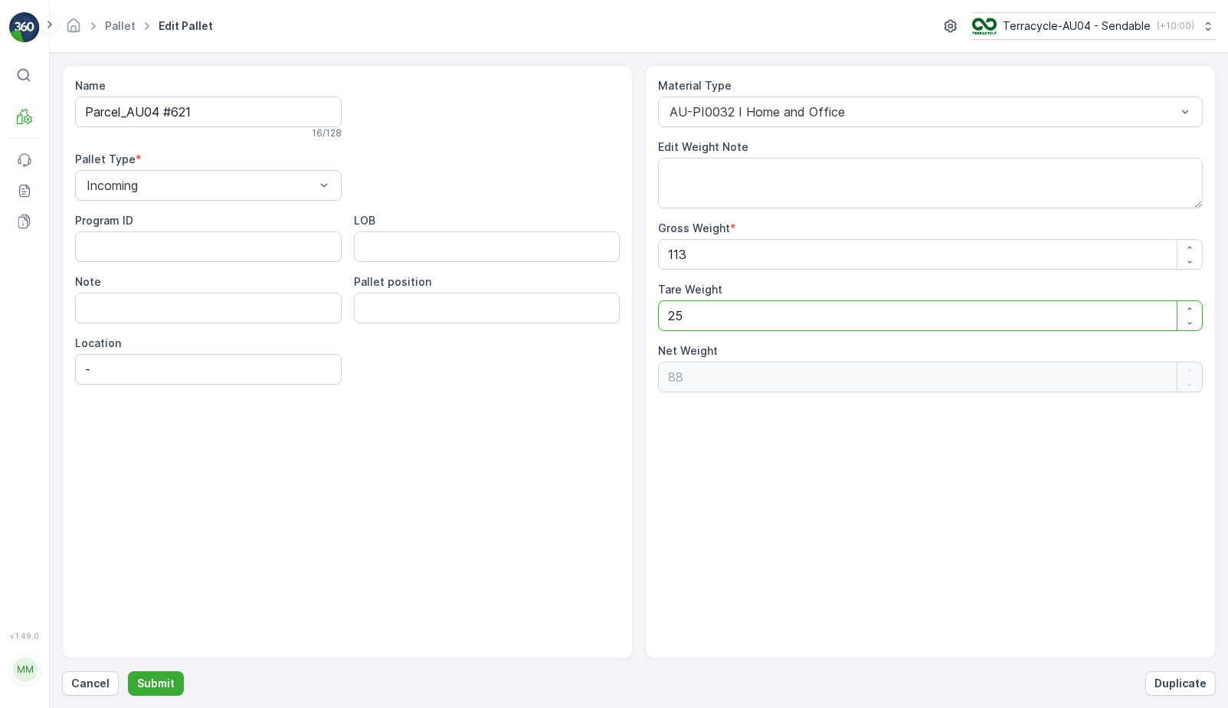
drag, startPoint x: 771, startPoint y: 316, endPoint x: 592, endPoint y: 316, distance: 178.5
click at [592, 316] on div "Name Parcel_AU04 #621 16 / 128 Pallet Type * Incoming Program ID LOB Note Palle…" at bounding box center [639, 362] width 1154 height 594
type Weight "1"
type Weight "112"
type Weight "15"
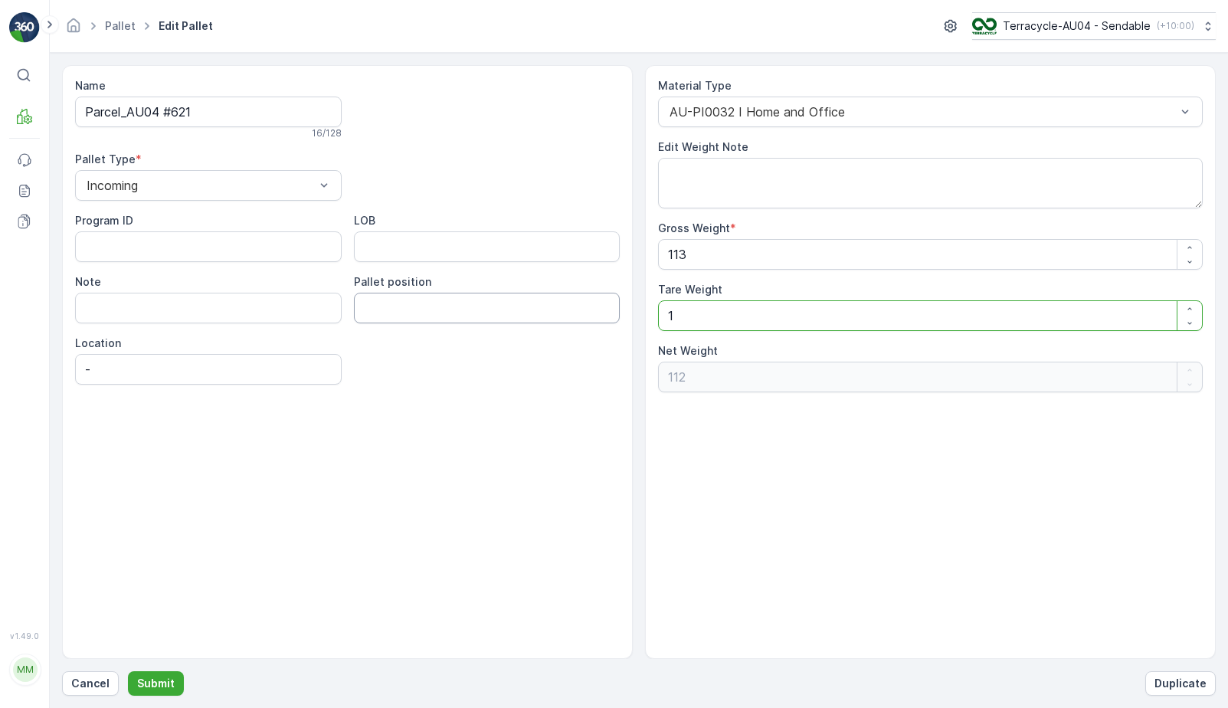
type Weight "98"
type Weight "15"
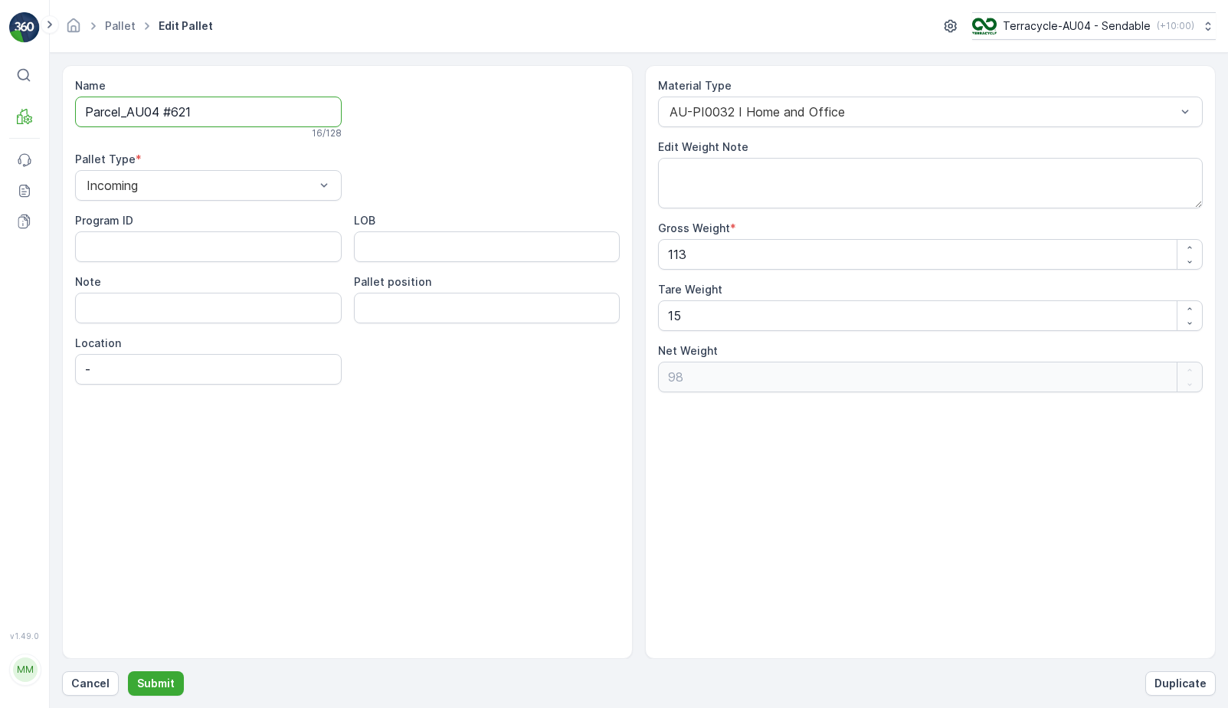
drag, startPoint x: 222, startPoint y: 119, endPoint x: 78, endPoint y: 113, distance: 144.1
click at [78, 116] on input "Parcel_AU04 #621" at bounding box center [208, 112] width 267 height 31
click at [162, 683] on p "Submit" at bounding box center [156, 683] width 38 height 15
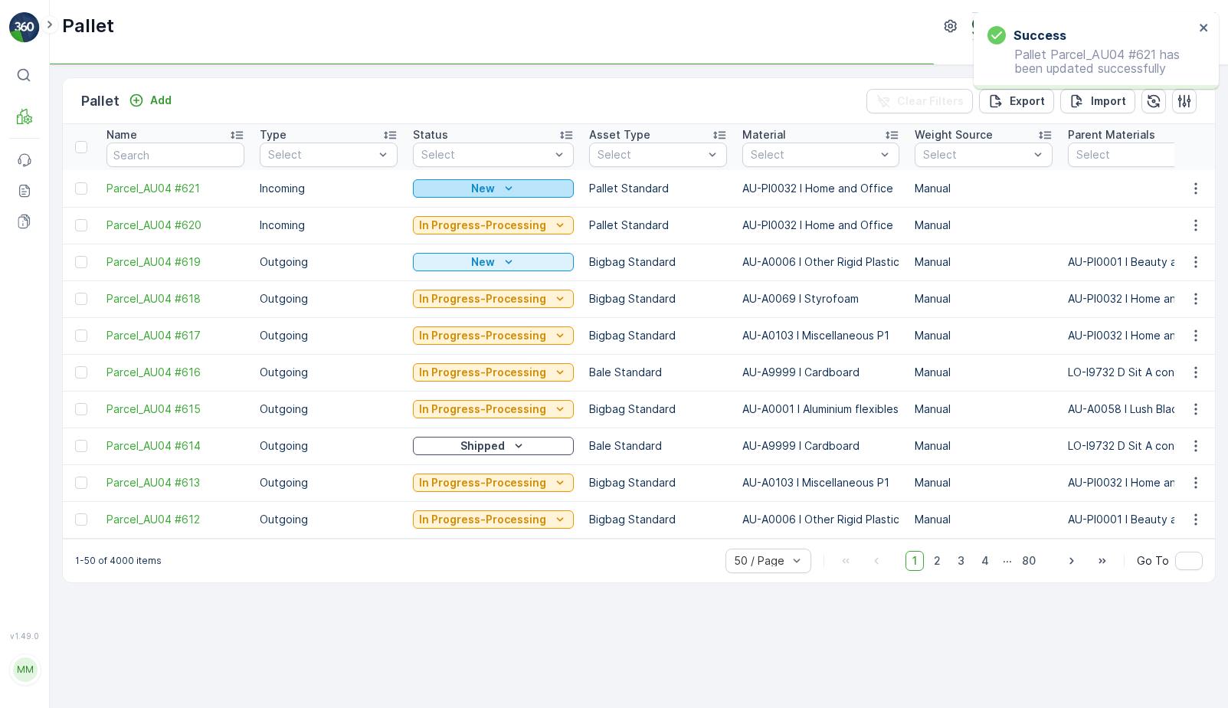
click at [480, 197] on button "New" at bounding box center [493, 188] width 161 height 18
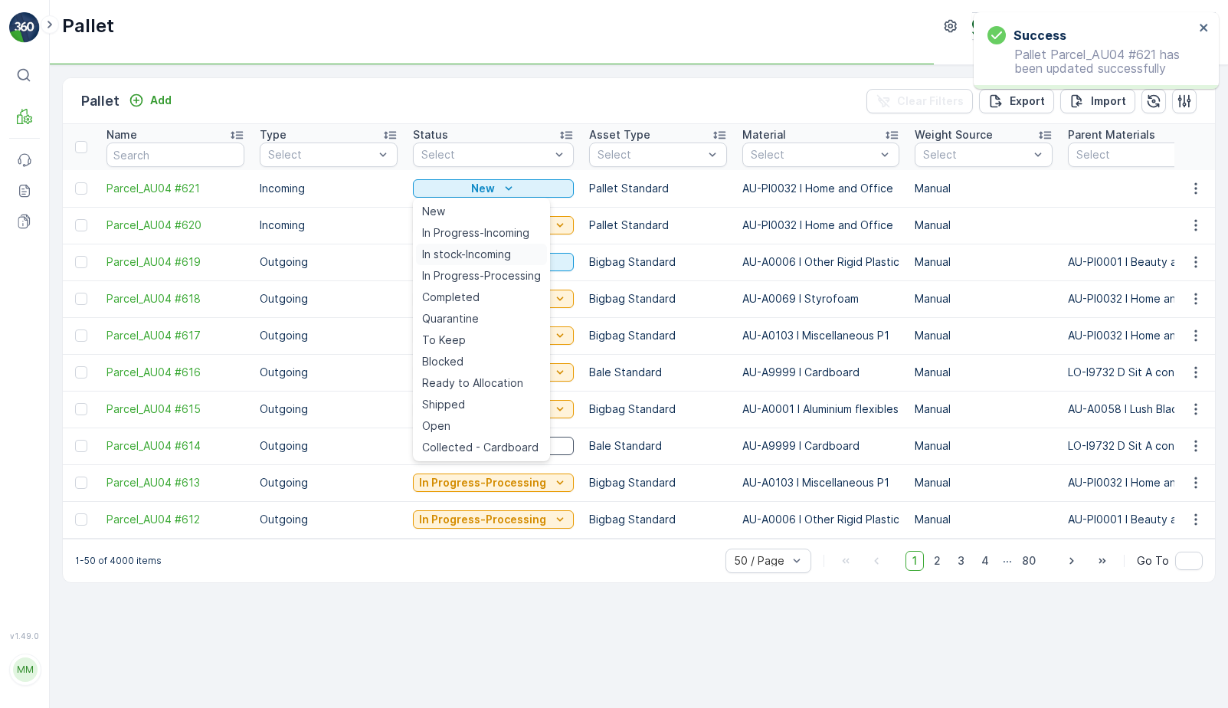
click at [471, 256] on span "In stock-Incoming" at bounding box center [466, 254] width 89 height 15
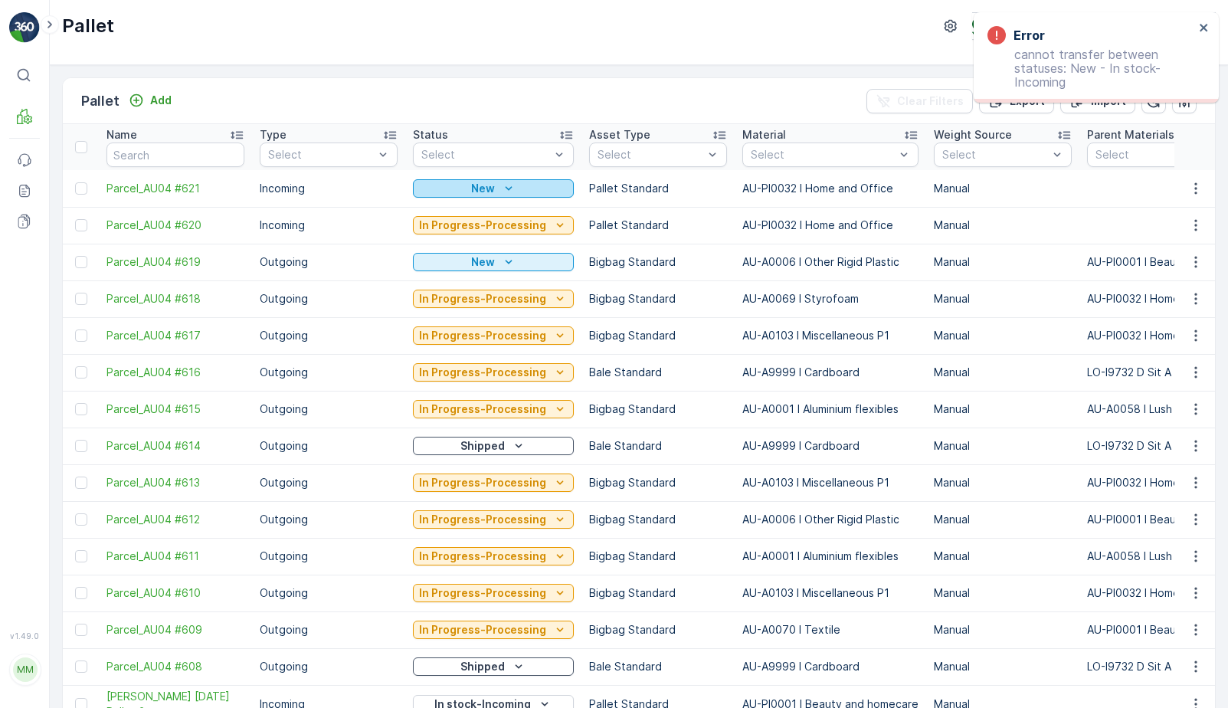
click at [501, 191] on icon "New" at bounding box center [508, 188] width 15 height 15
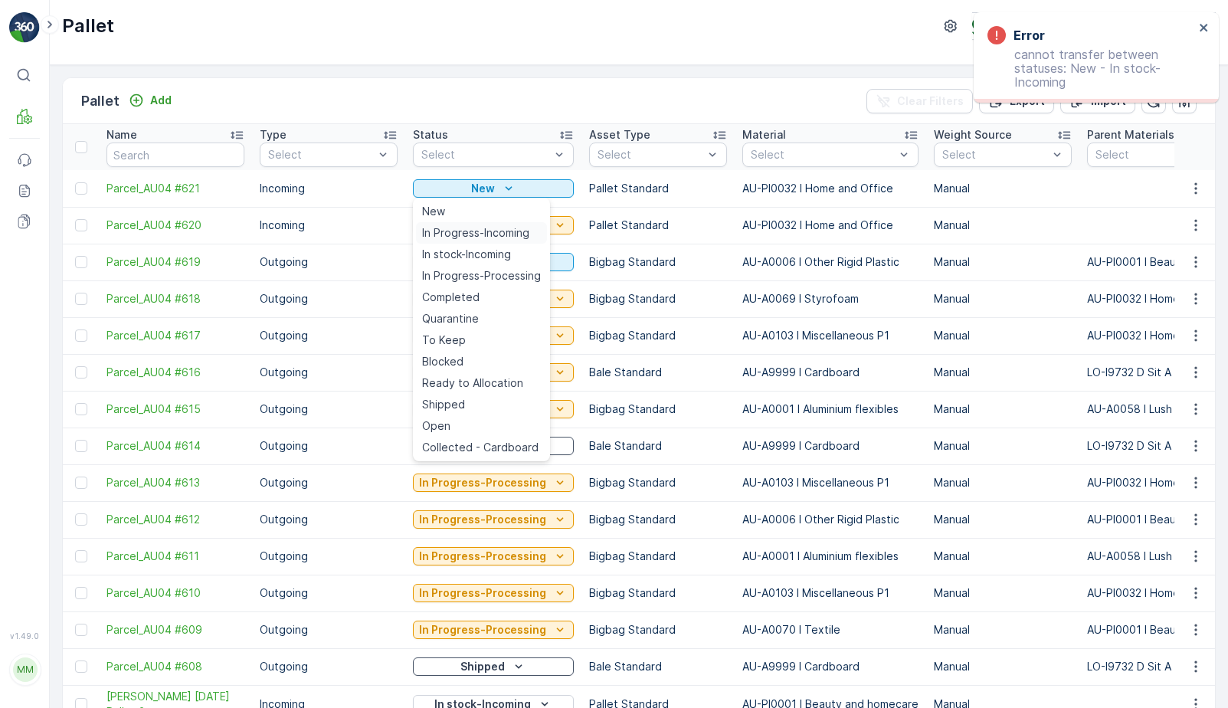
click at [485, 239] on span "In Progress-Incoming" at bounding box center [475, 232] width 107 height 15
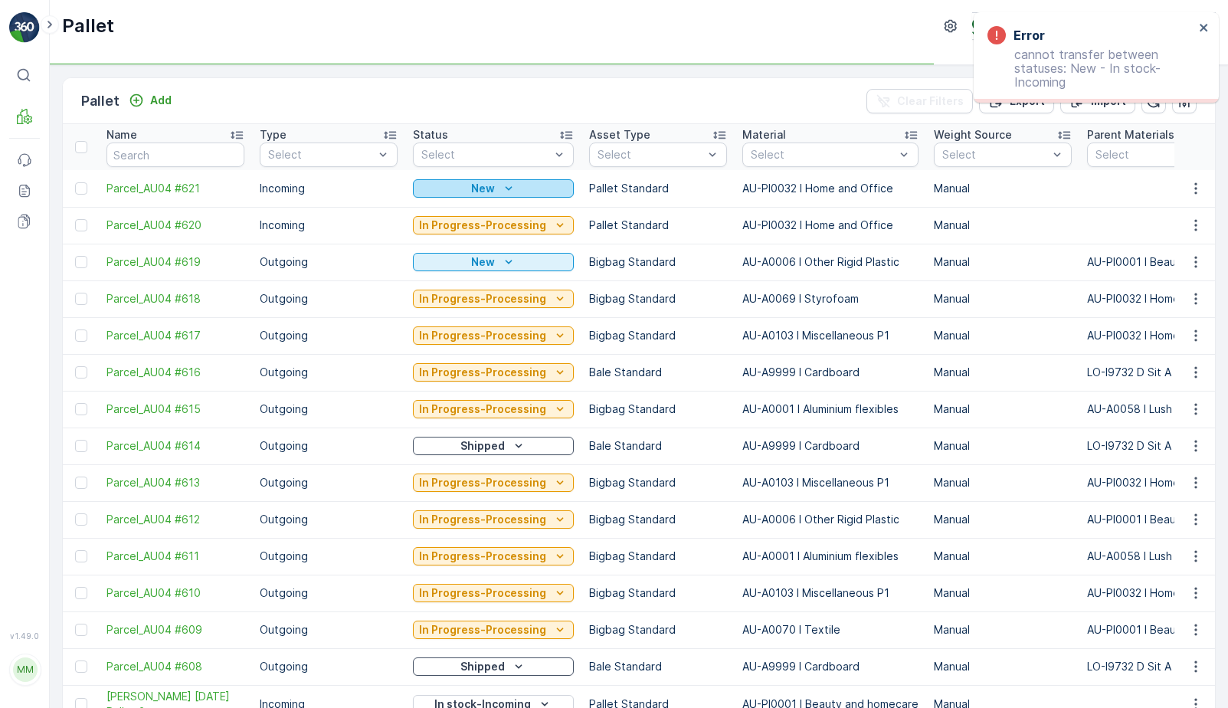
click at [515, 186] on div "New" at bounding box center [493, 188] width 149 height 15
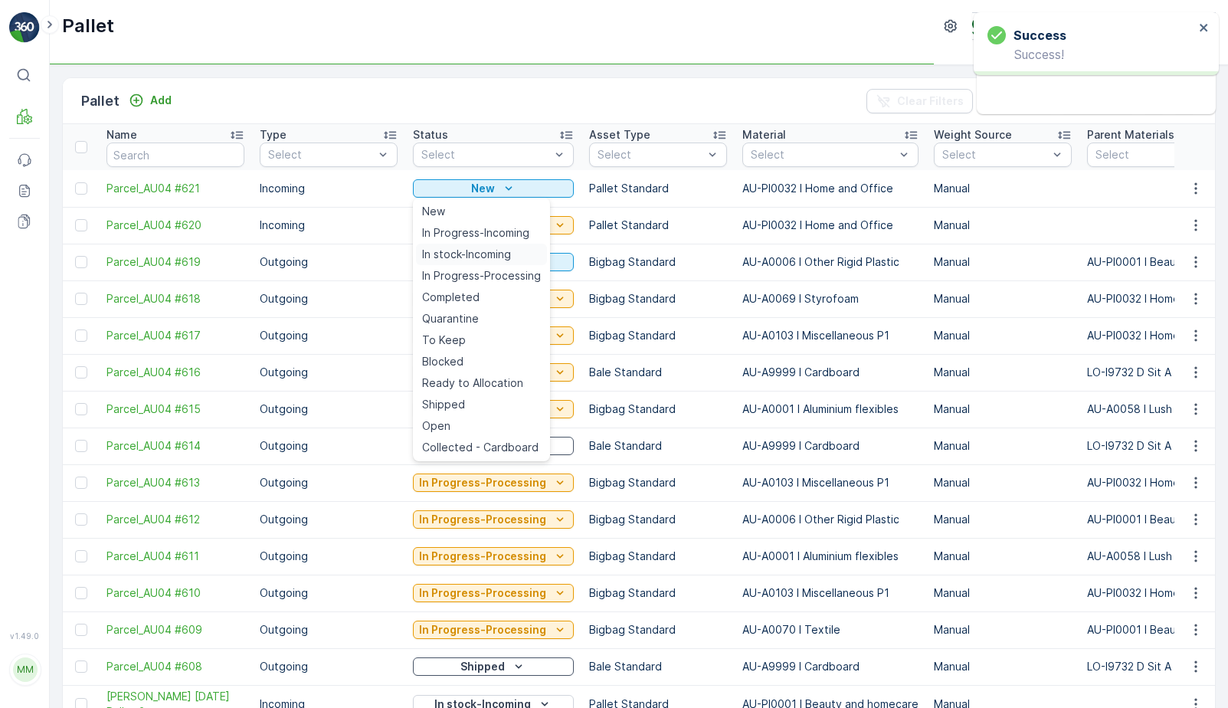
click at [493, 253] on span "In stock-Incoming" at bounding box center [466, 254] width 89 height 15
